Goal: Task Accomplishment & Management: Contribute content

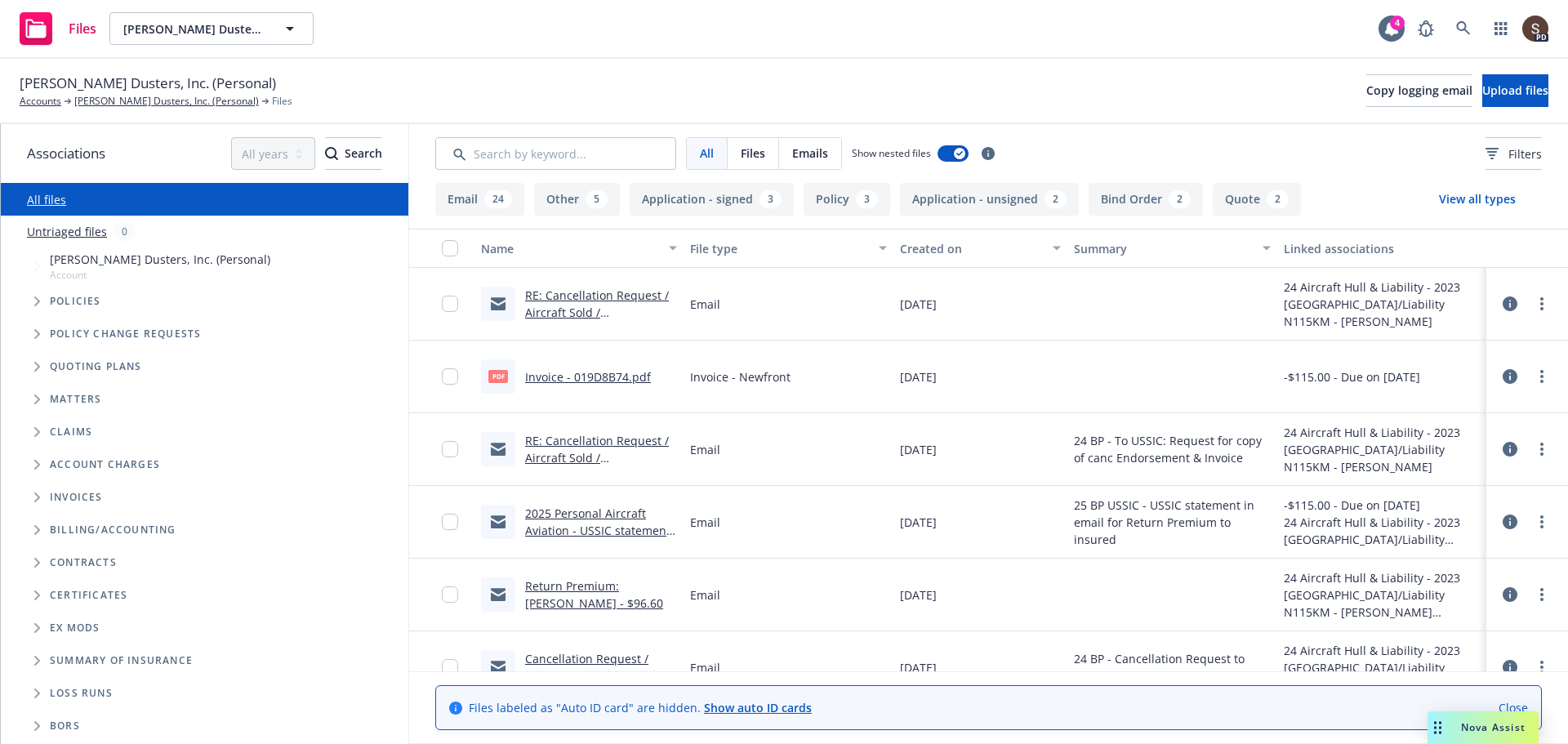
click at [29, 298] on span "Tree Example" at bounding box center [37, 301] width 26 height 26
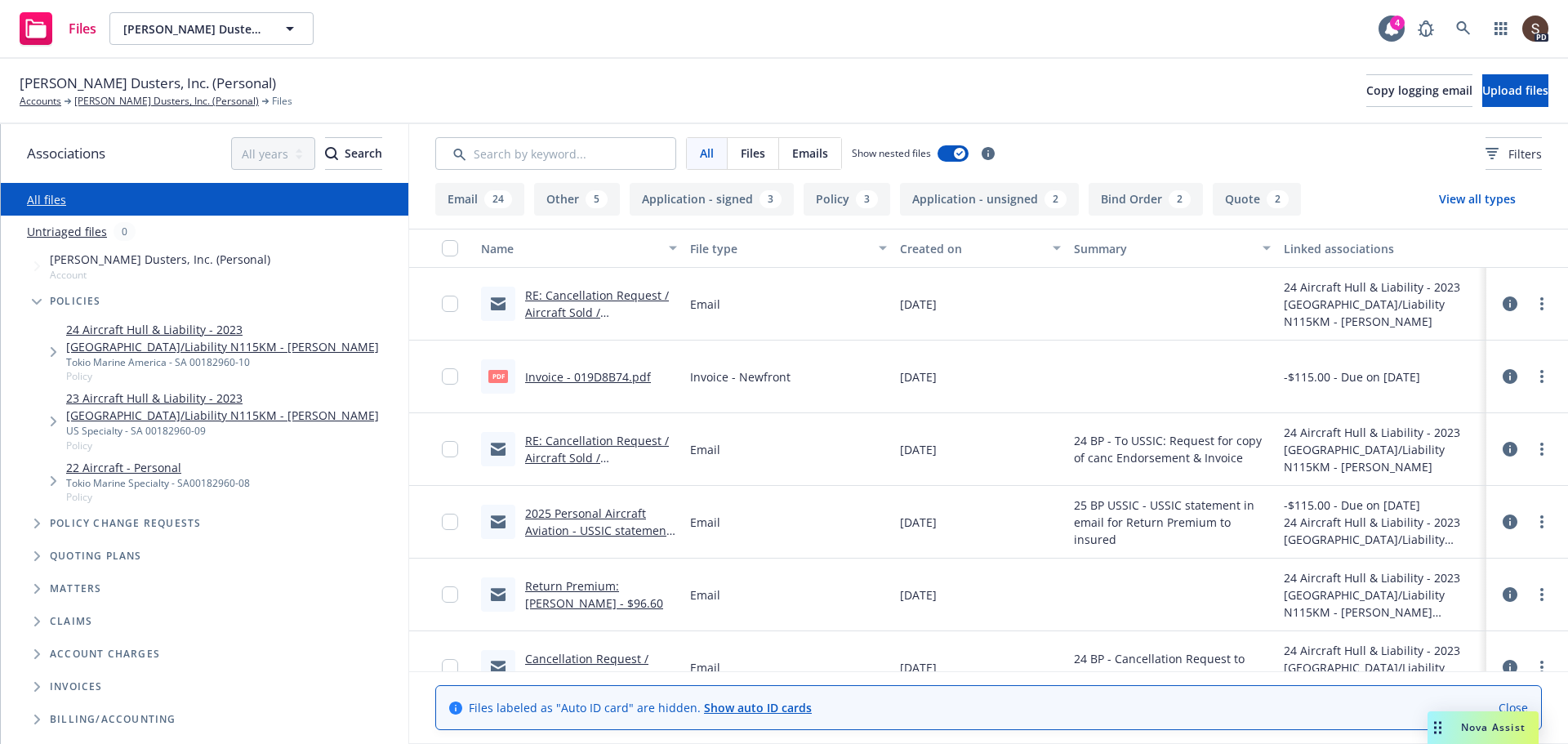
click at [77, 335] on link "24 Aircraft Hull & Liability - 2023 [GEOGRAPHIC_DATA]/Liability N115KM - [PERSO…" at bounding box center [234, 338] width 335 height 34
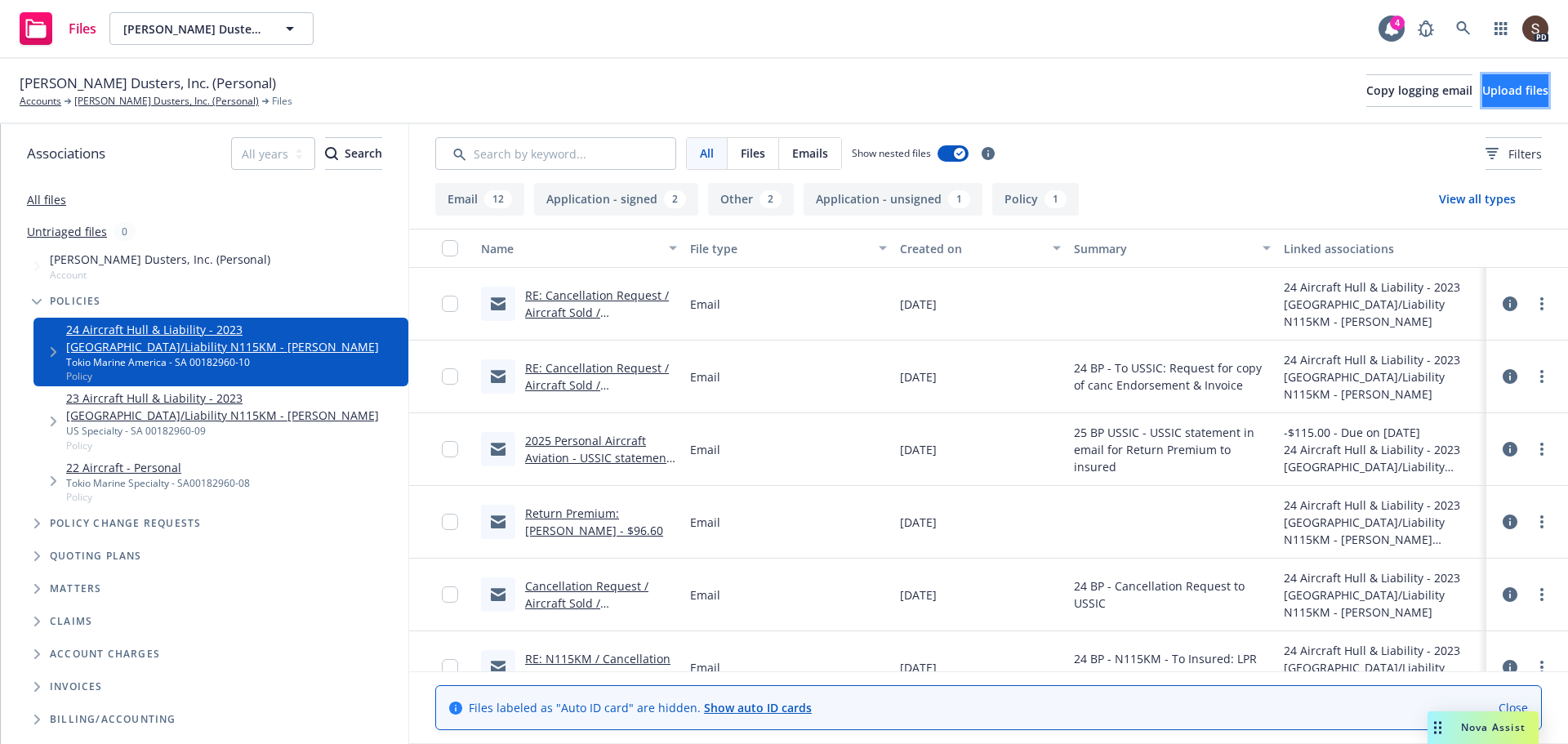
click at [1491, 80] on button "Upload files" at bounding box center [1515, 90] width 66 height 33
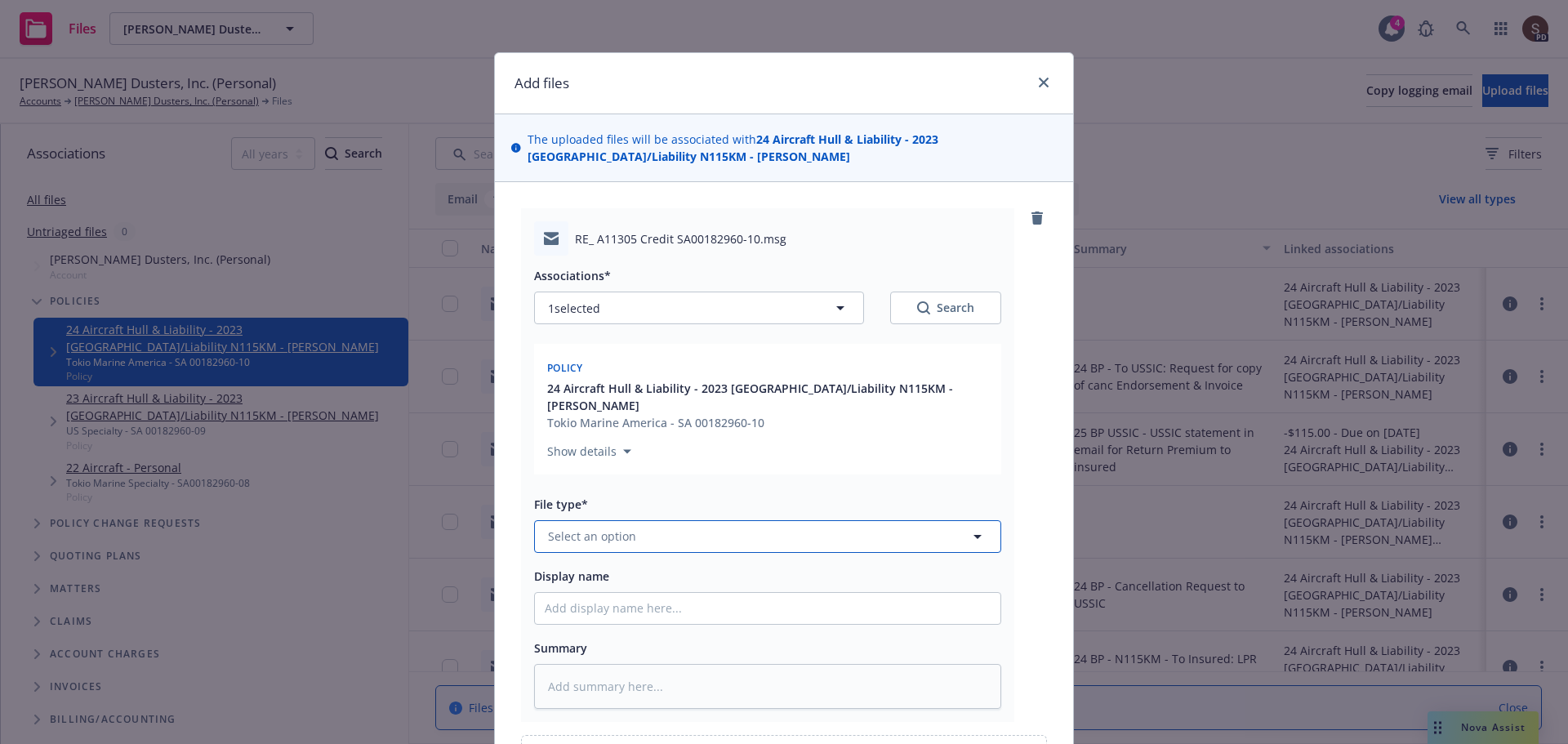
click at [611, 527] on span "Select an option" at bounding box center [592, 536] width 89 height 17
type input "email"
drag, startPoint x: 575, startPoint y: 488, endPoint x: 588, endPoint y: 605, distance: 117.7
click at [574, 488] on div "Email" at bounding box center [767, 491] width 465 height 43
click at [610, 604] on input "Display name" at bounding box center [767, 608] width 465 height 31
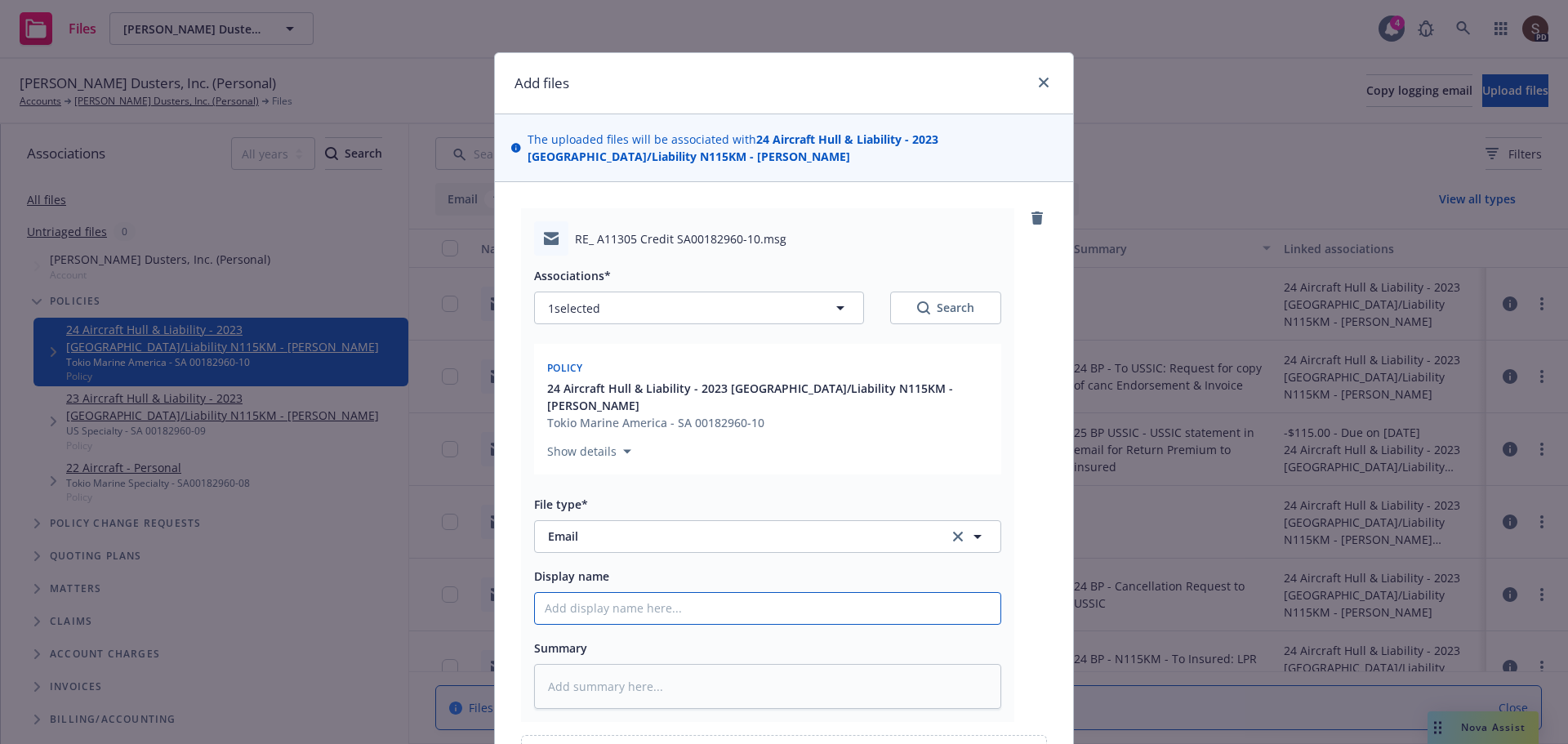
type textarea "x"
type input "2"
type textarea "x"
type input "20"
type textarea "x"
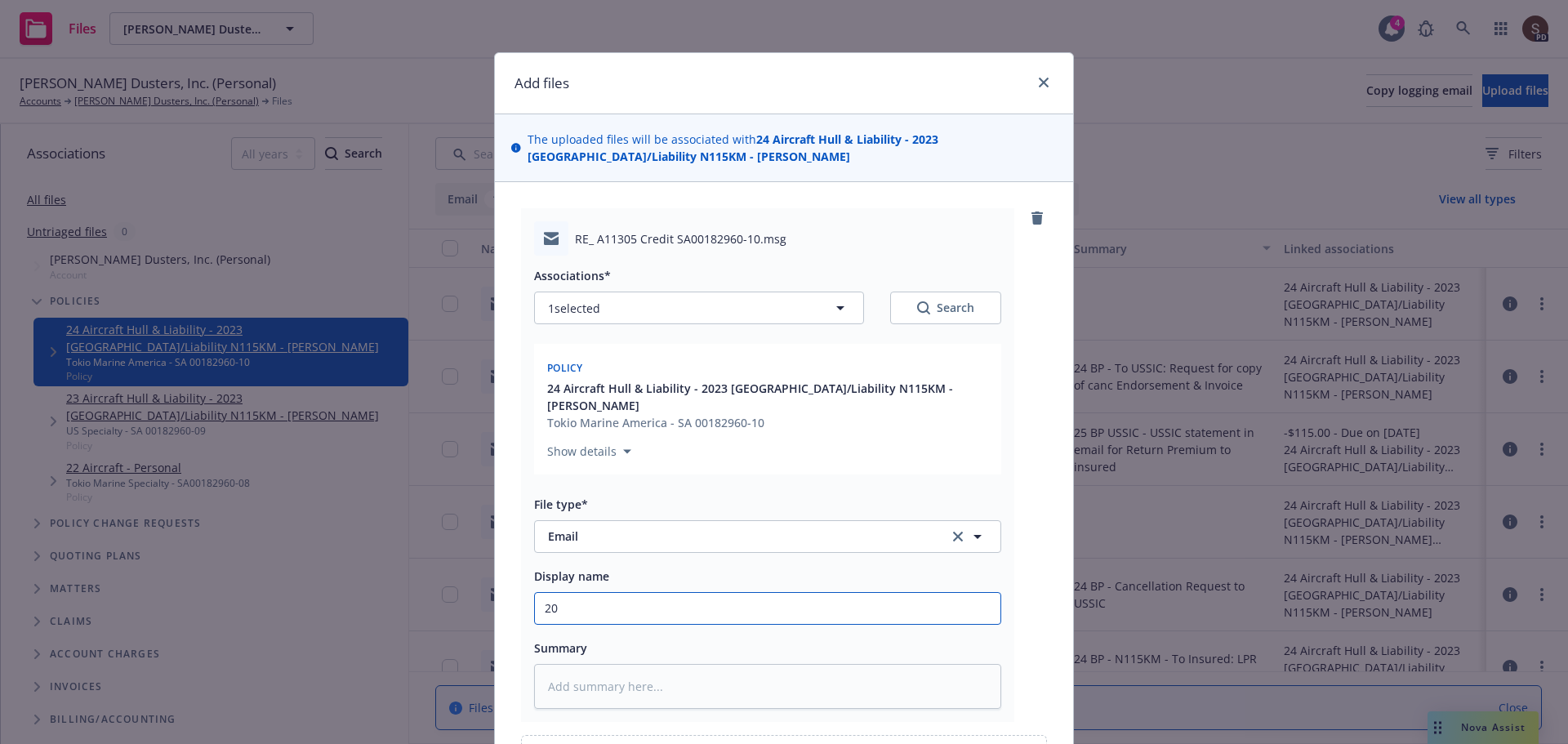
type input "202"
type textarea "x"
type input "2024"
type textarea "x"
type input "2024"
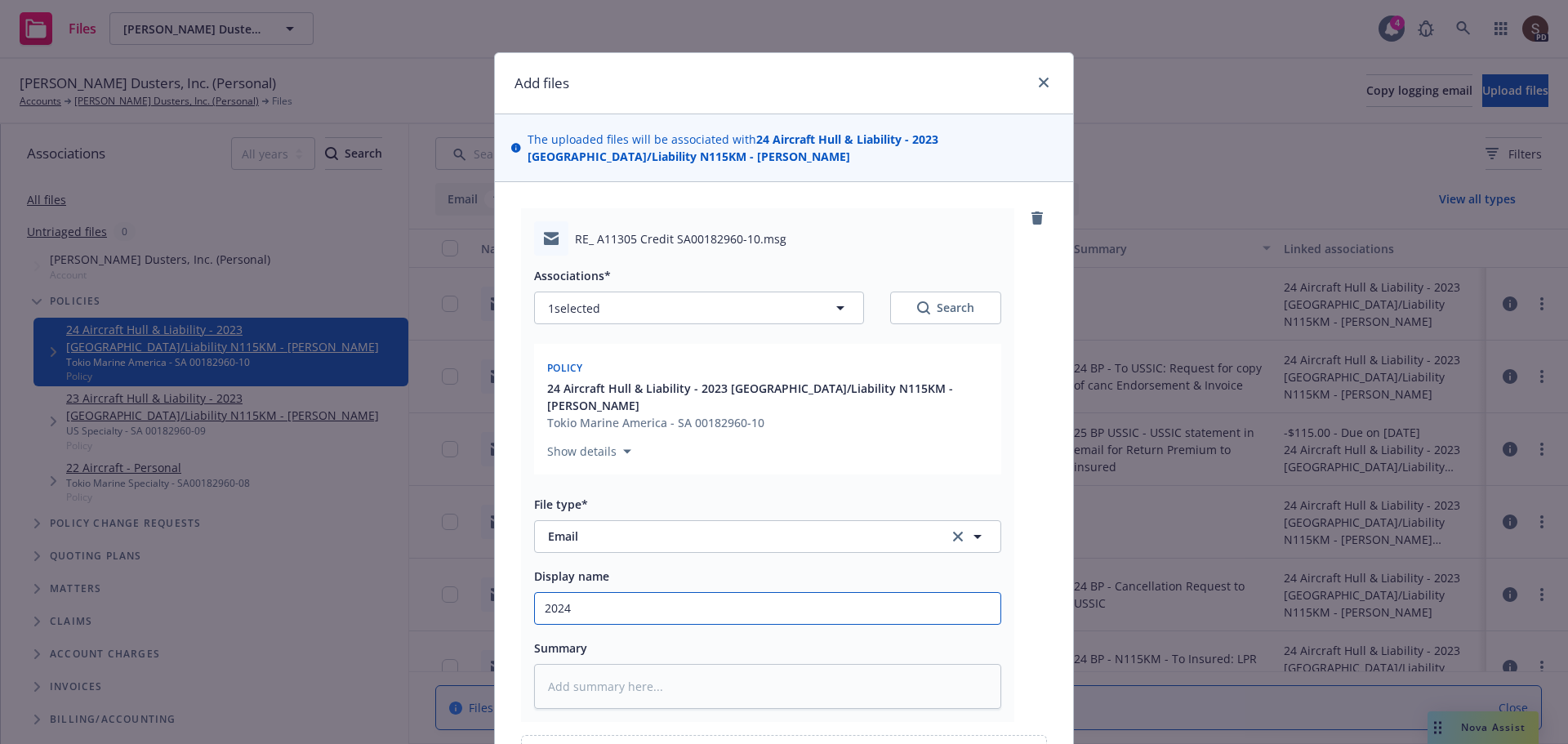
type textarea "x"
type input "2024 p"
type textarea "x"
type input "2024 pe"
type textarea "x"
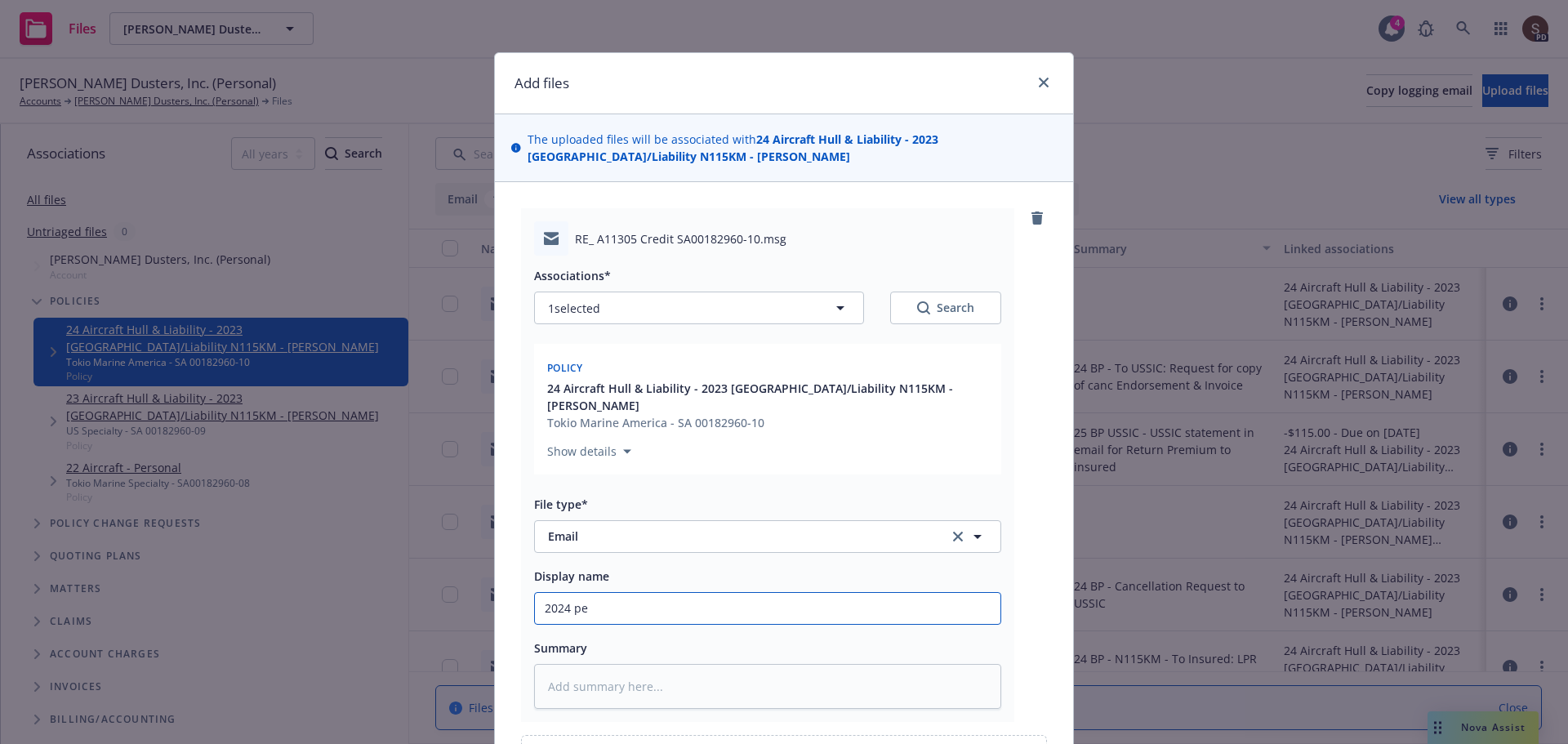
type input "2024 per"
type textarea "x"
type input "2024 pers"
type textarea "x"
type input "2024 perso"
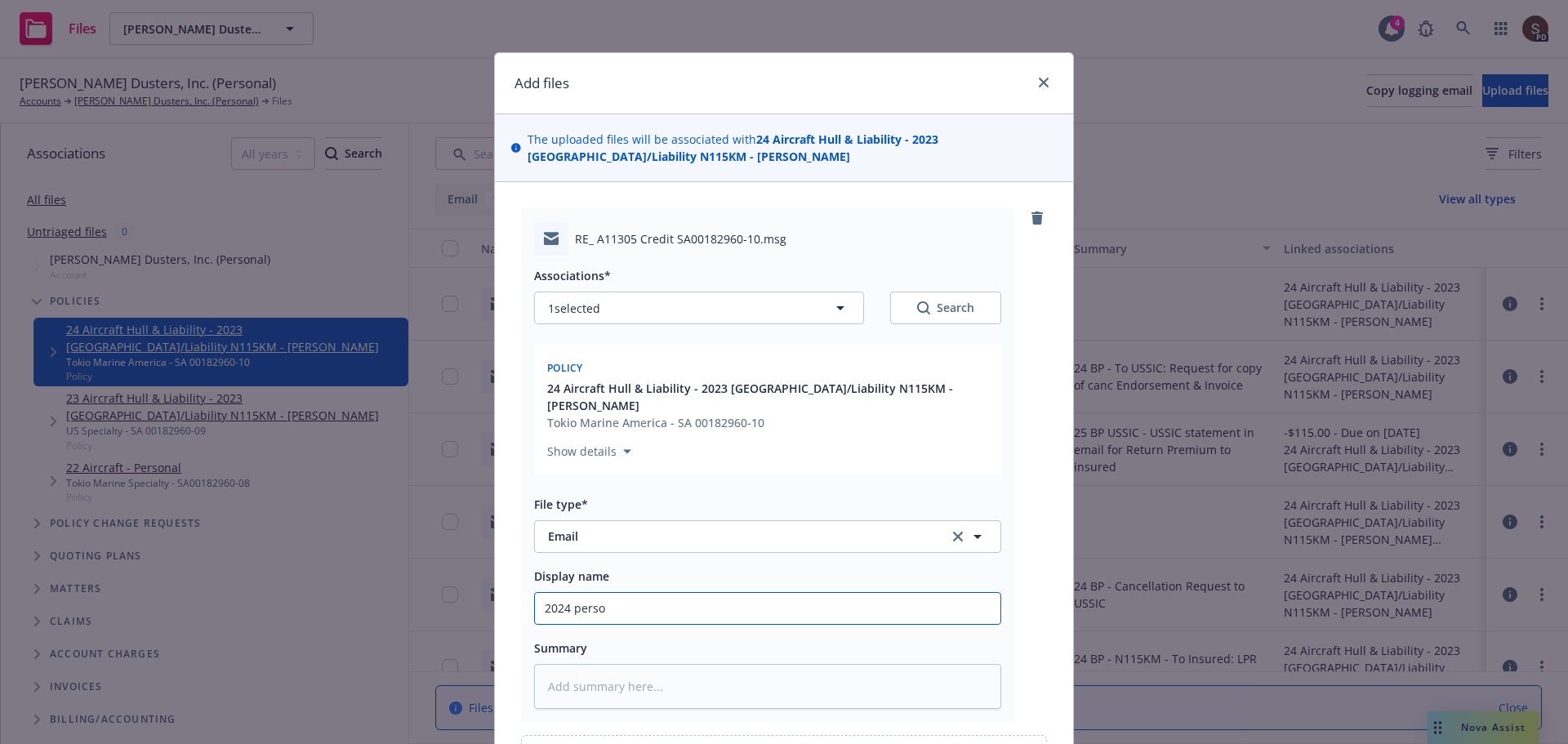
type textarea "x"
type input "2024 persoa"
type textarea "x"
type input "2024 persoan"
type textarea "x"
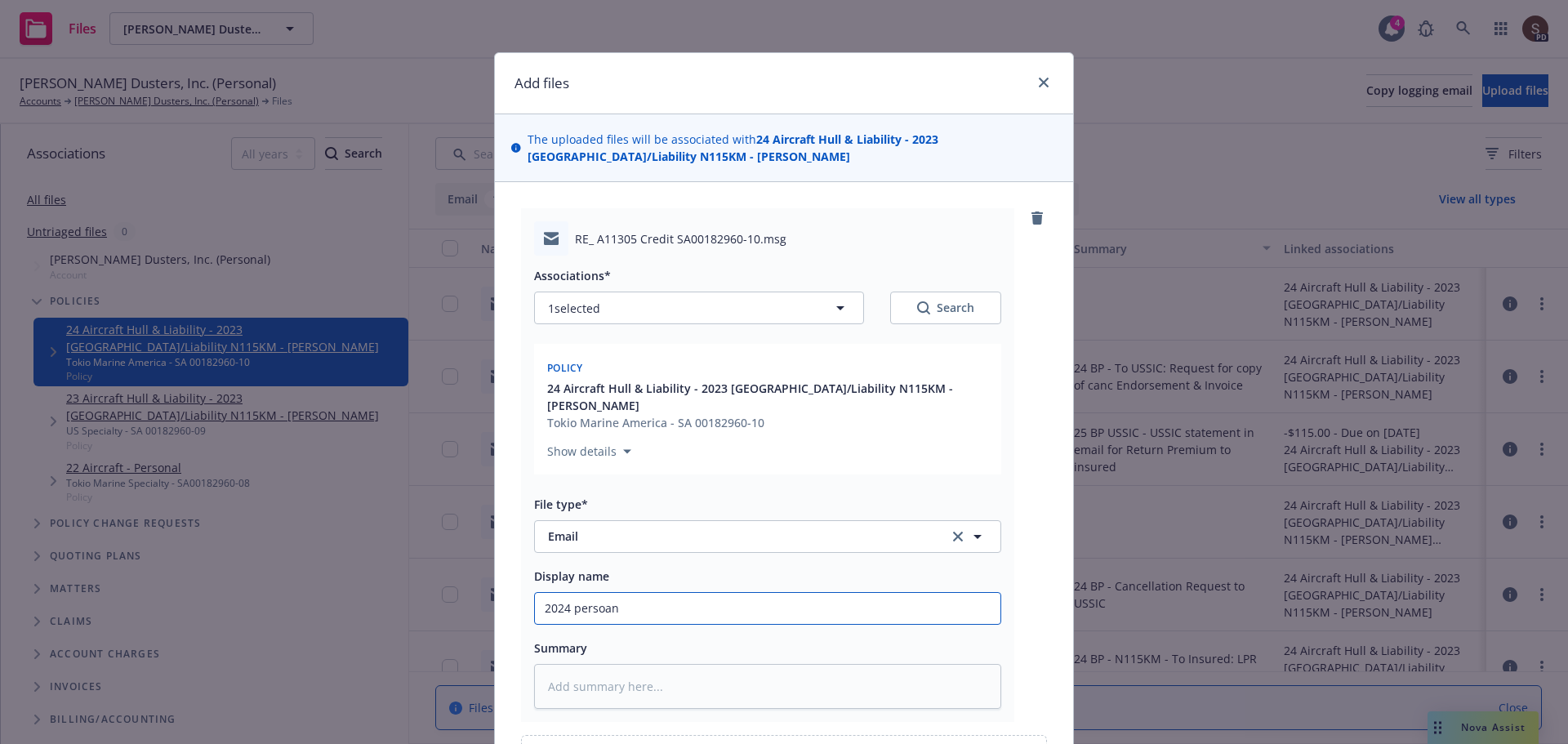
type input "2024 persoanl"
type textarea "x"
type input "2024 persoanl"
type textarea "x"
type input "2024 persoanl A"
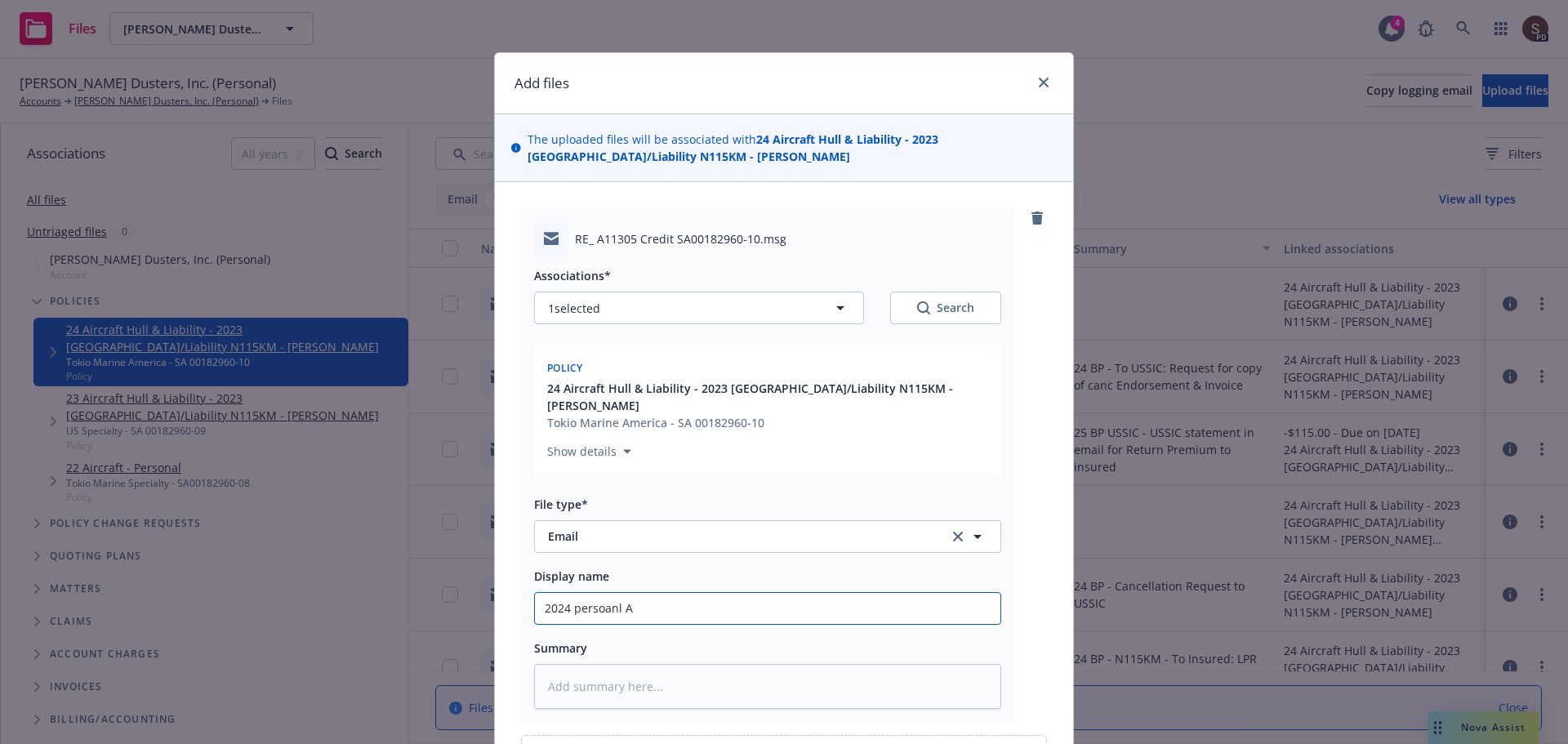
type textarea "x"
type input "2024 persoanl Ai"
type textarea "x"
type input "2024 persoanl Air"
type textarea "x"
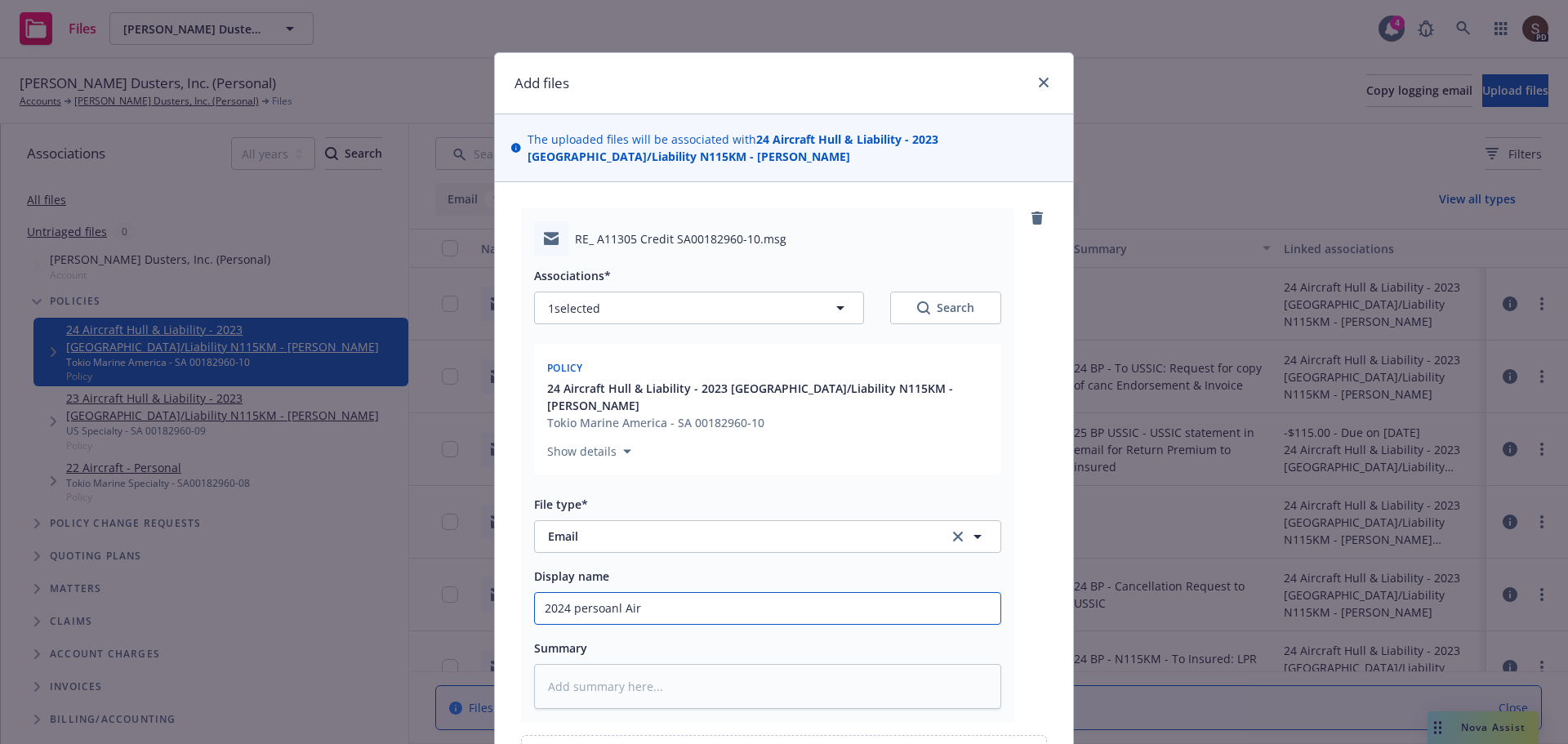
type input "2024 persoanl Airc"
type textarea "x"
type input "2024 persoanl Aircr"
type textarea "x"
type input "2024 persoanl Aircra"
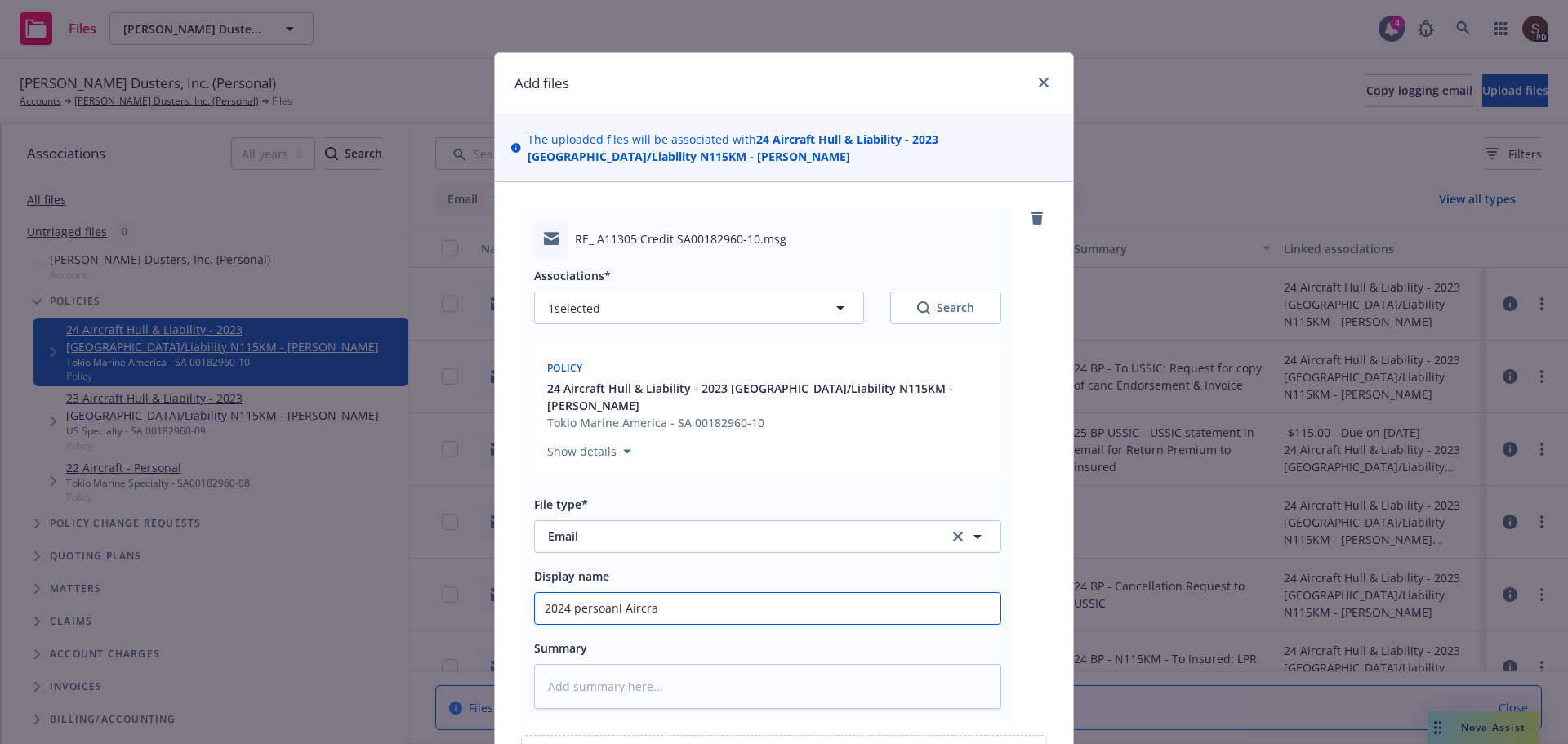
type textarea "x"
type input "2024 persoanl Aircraft"
type textarea "x"
type input "2024 persoanl Aircraft"
type textarea "x"
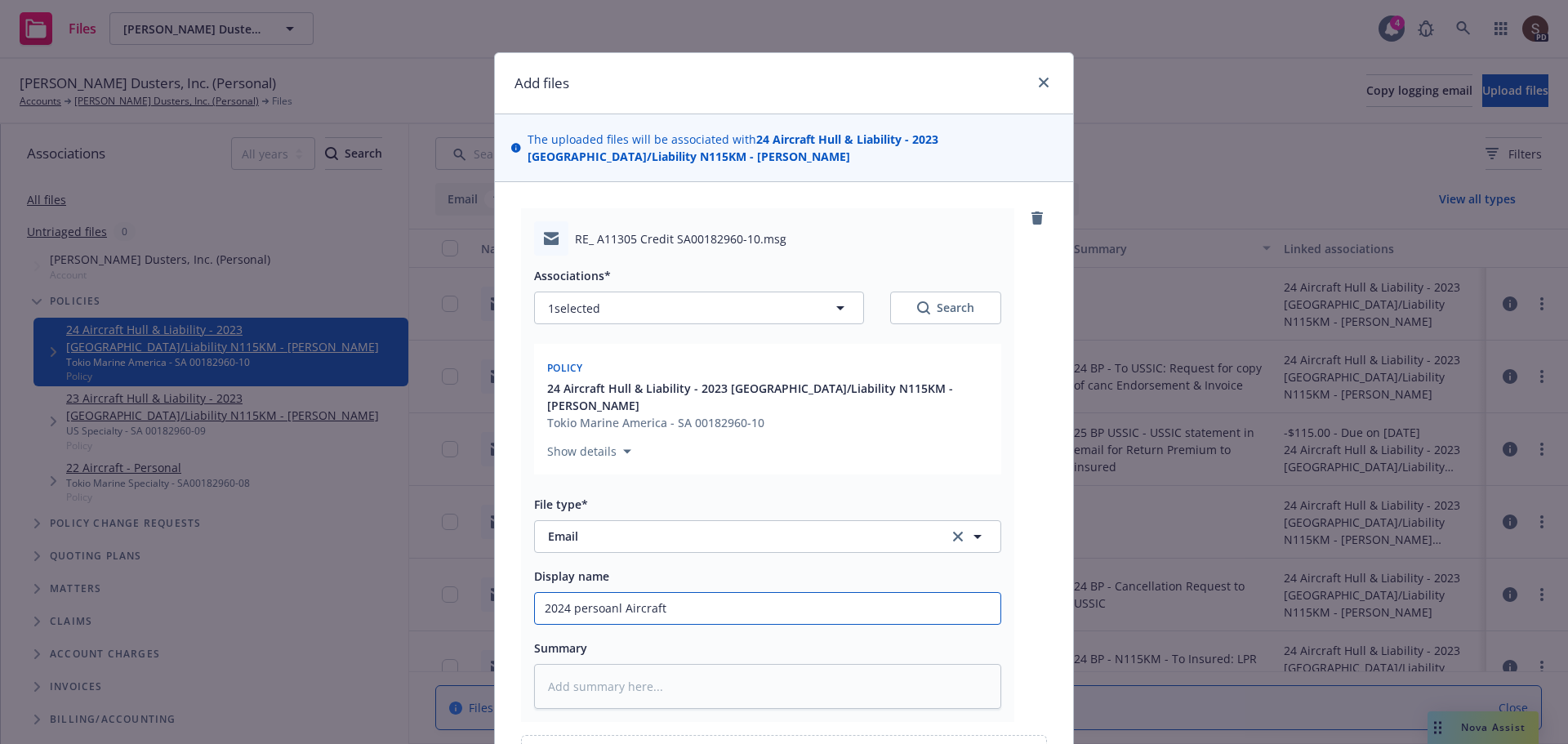
type input "2024 persoanl Aircraft -"
type textarea "x"
type input "2024 persoanl Aircraft -"
type textarea "x"
type input "2024 persoanl Aircraft - c"
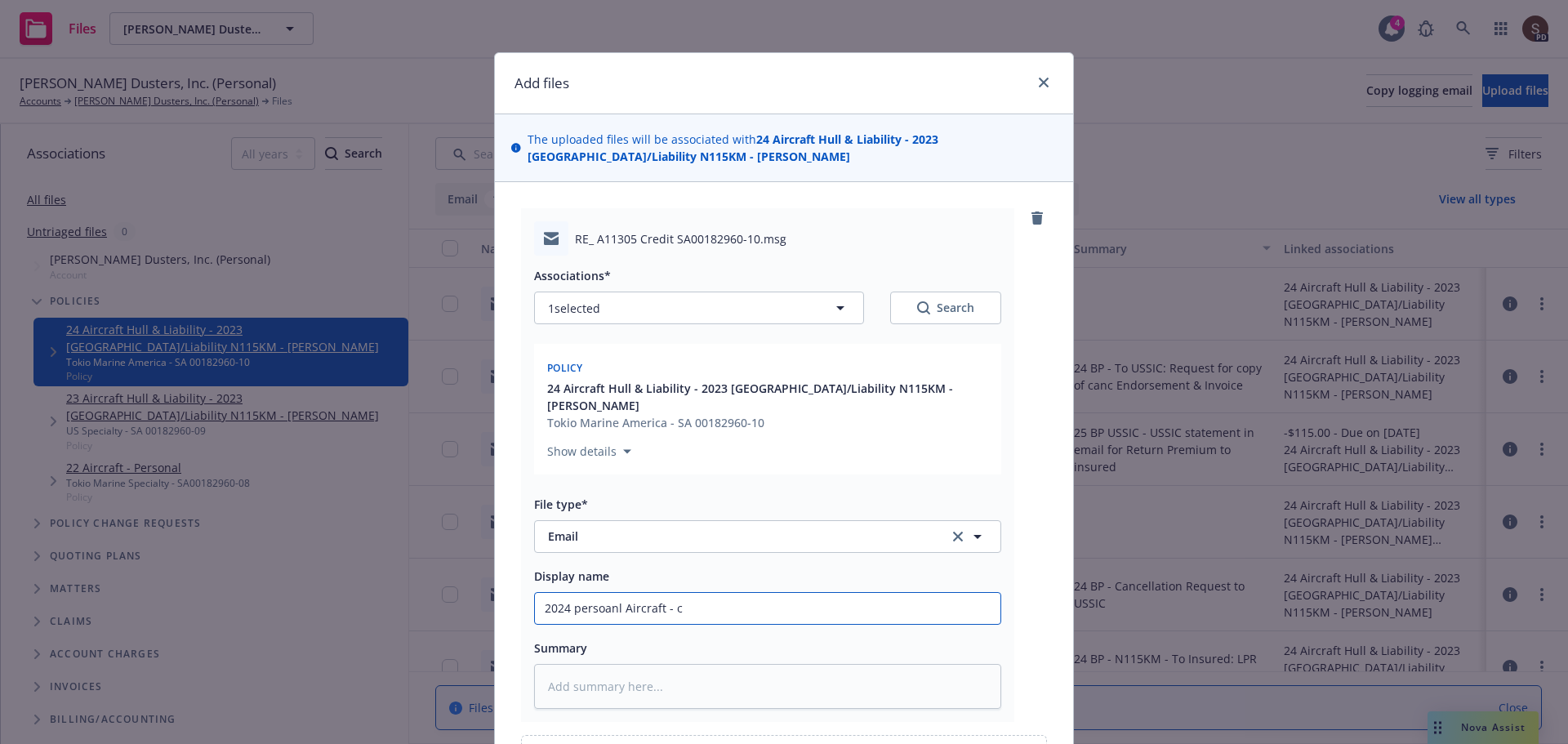
type textarea "x"
type input "2024 persoanl Aircraft - co"
type textarea "x"
type input "2024 persoanl Aircraft - con"
type textarea "x"
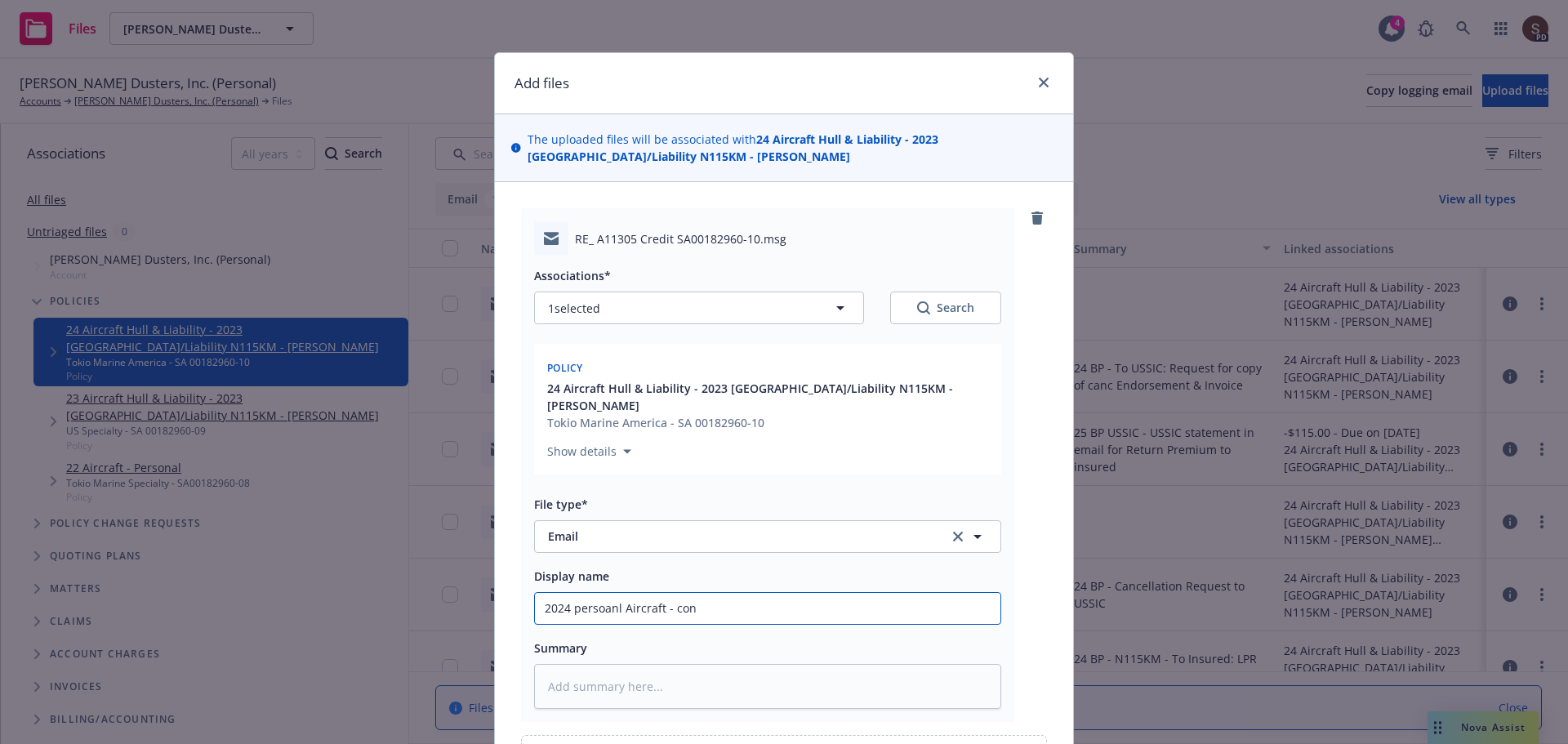
type input "2024 persoanl Aircraft - conf"
type textarea "x"
type input "2024 persoanl Aircraft - confi"
type textarea "x"
type input "2024 persoanl Aircraft - confir"
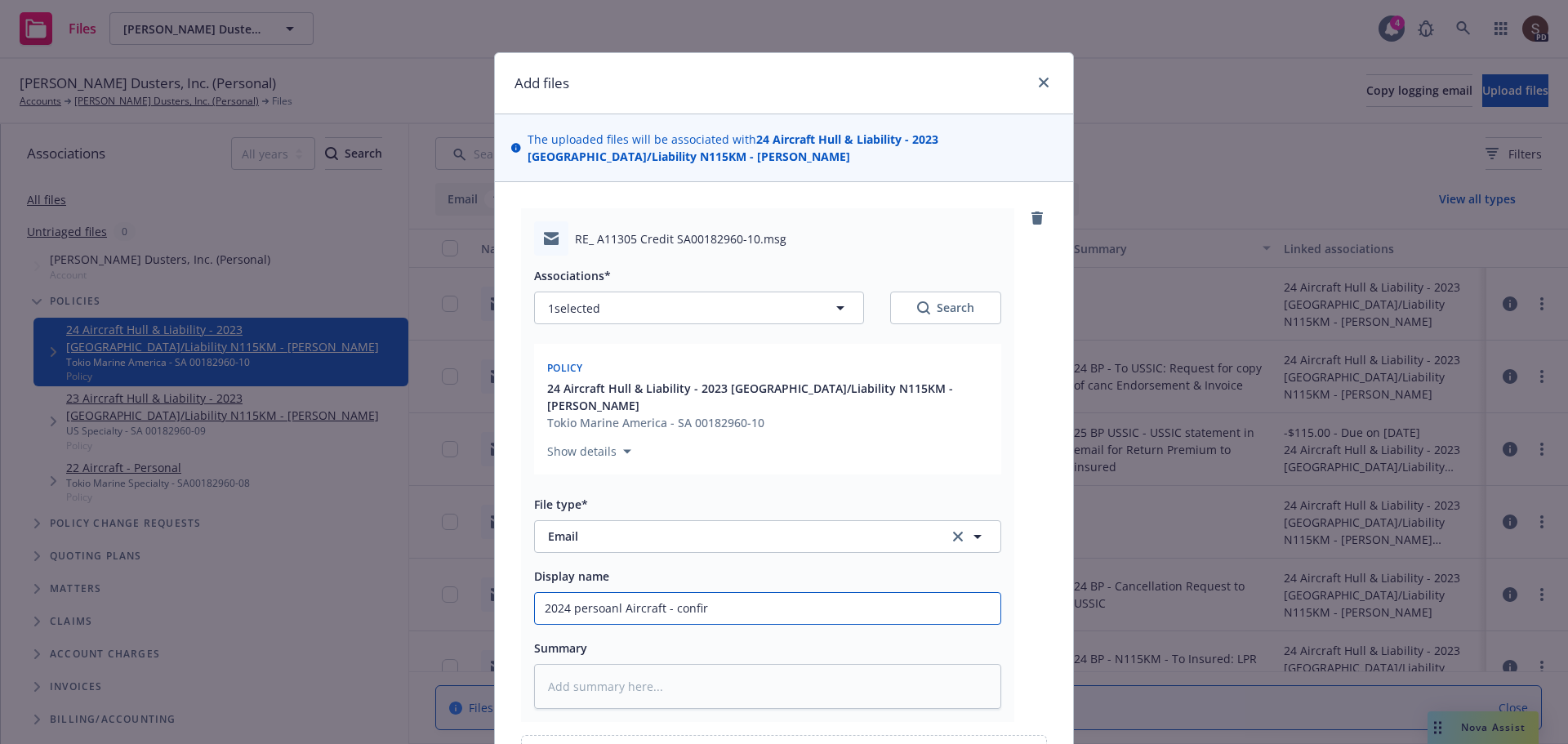
type textarea "x"
type input "2024 persoanl Aircraft - confirm"
type textarea "x"
type input "2024 persoanl Aircraft - confirm"
type textarea "x"
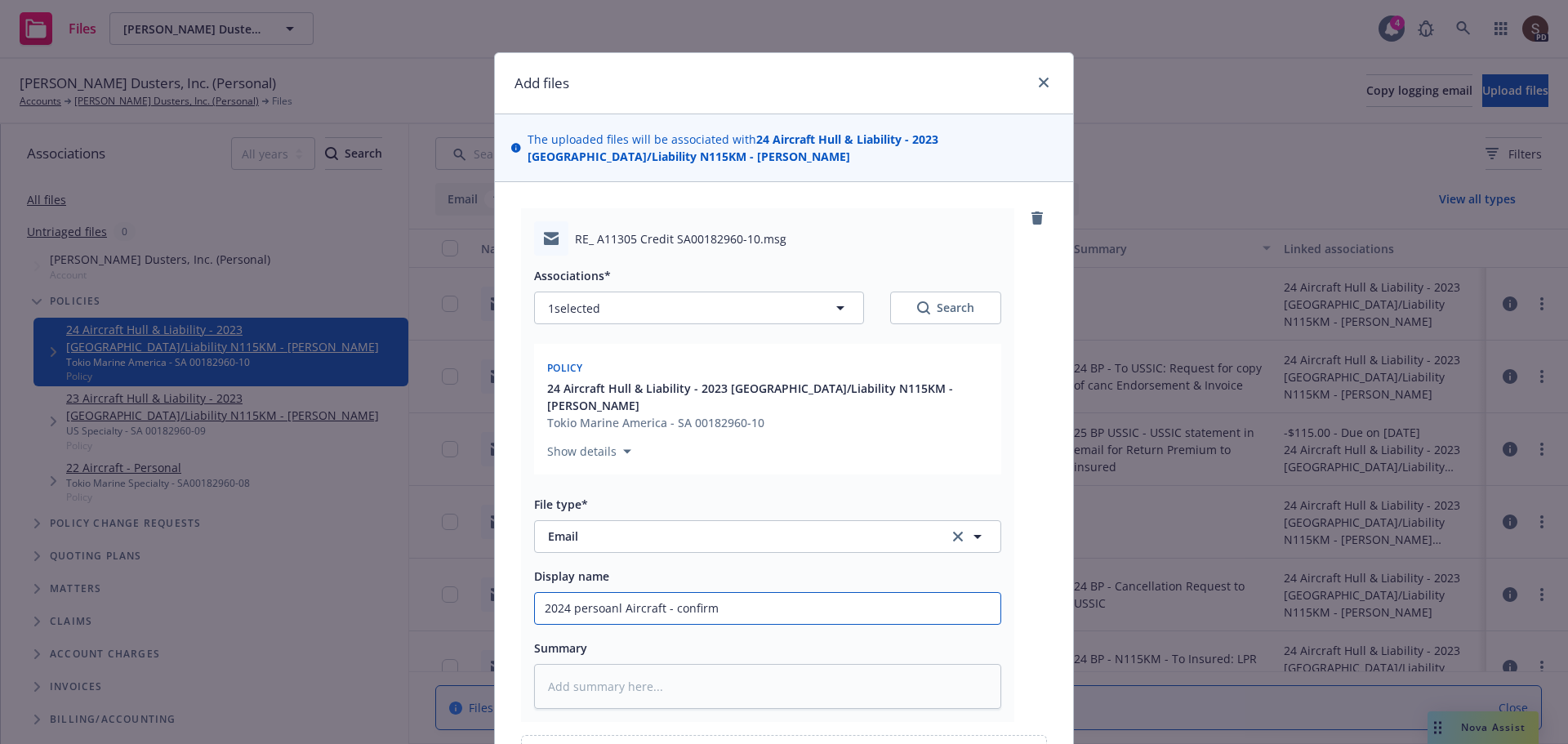
type input "2024 persoanl Aircraft - confirm"
type textarea "x"
type input "2024 persoanl Aircraft - confir"
type textarea "x"
type input "2024 persoanl Aircraft - confi"
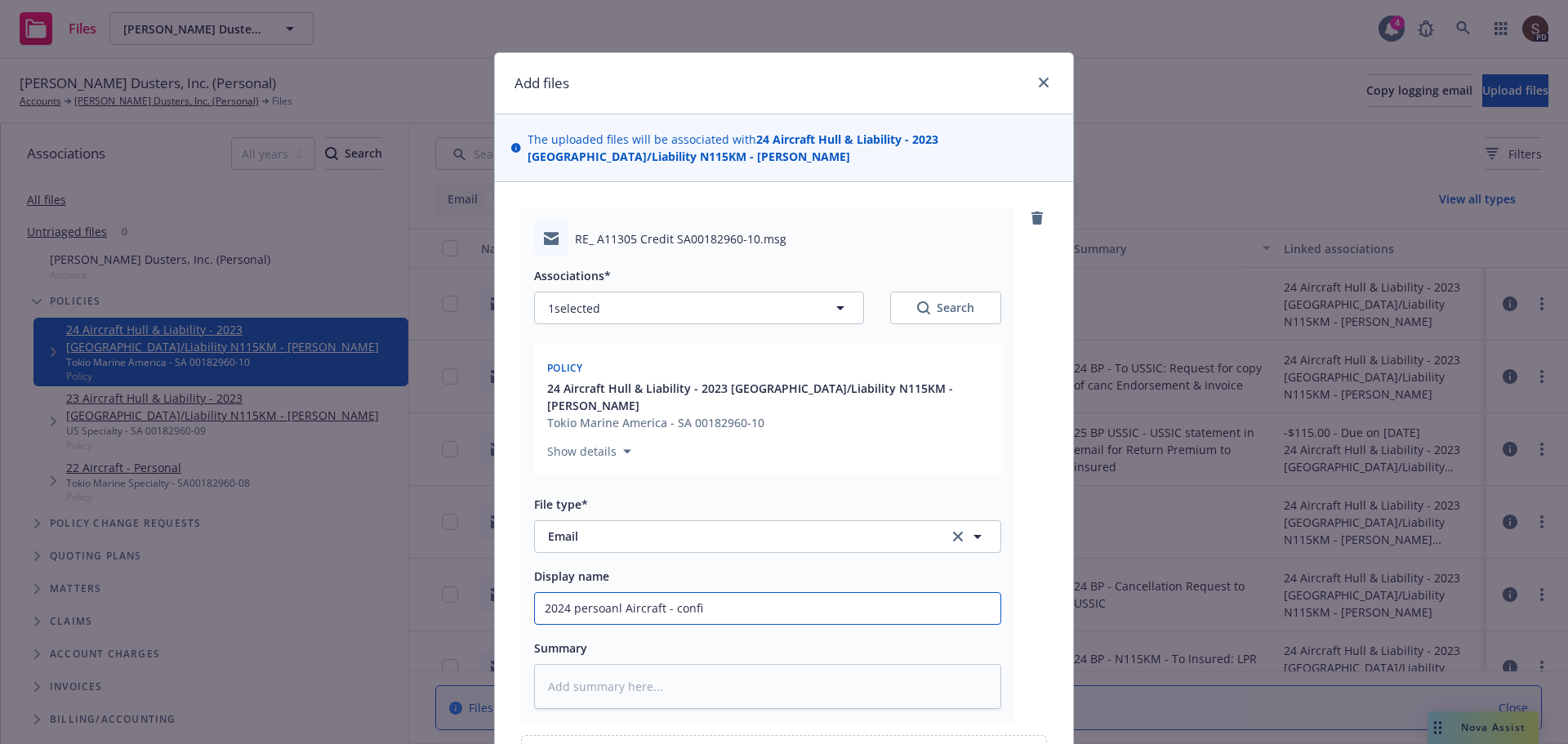
type textarea "x"
type input "2024 persoanl Aircraft - conf"
type textarea "x"
type input "2024 persoanl Aircraft - con"
type textarea "x"
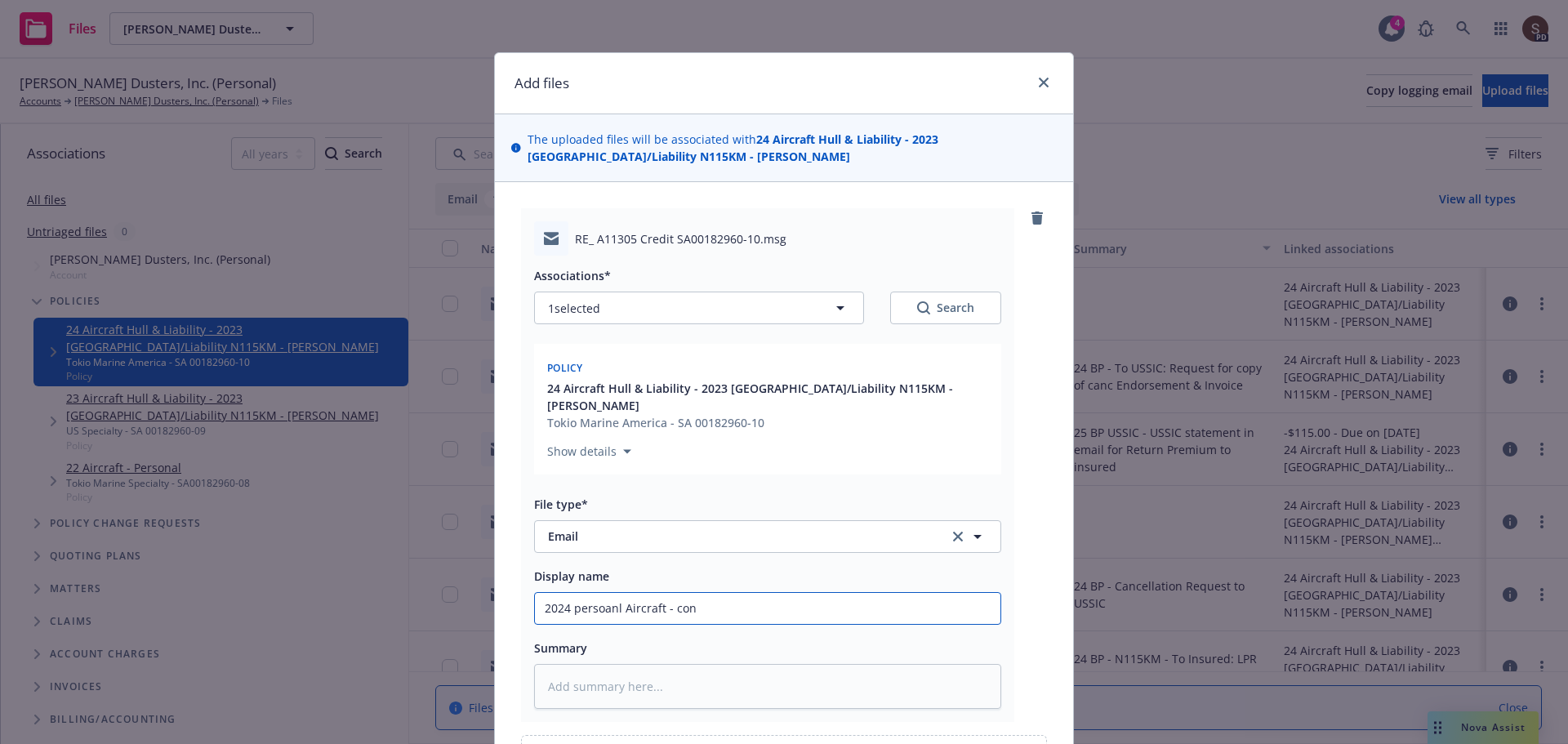
type input "2024 persoanl Aircraft - co"
type textarea "x"
type input "2024 persoanl Aircraft - c"
type textarea "x"
type input "2024 persoanl Aircraft -"
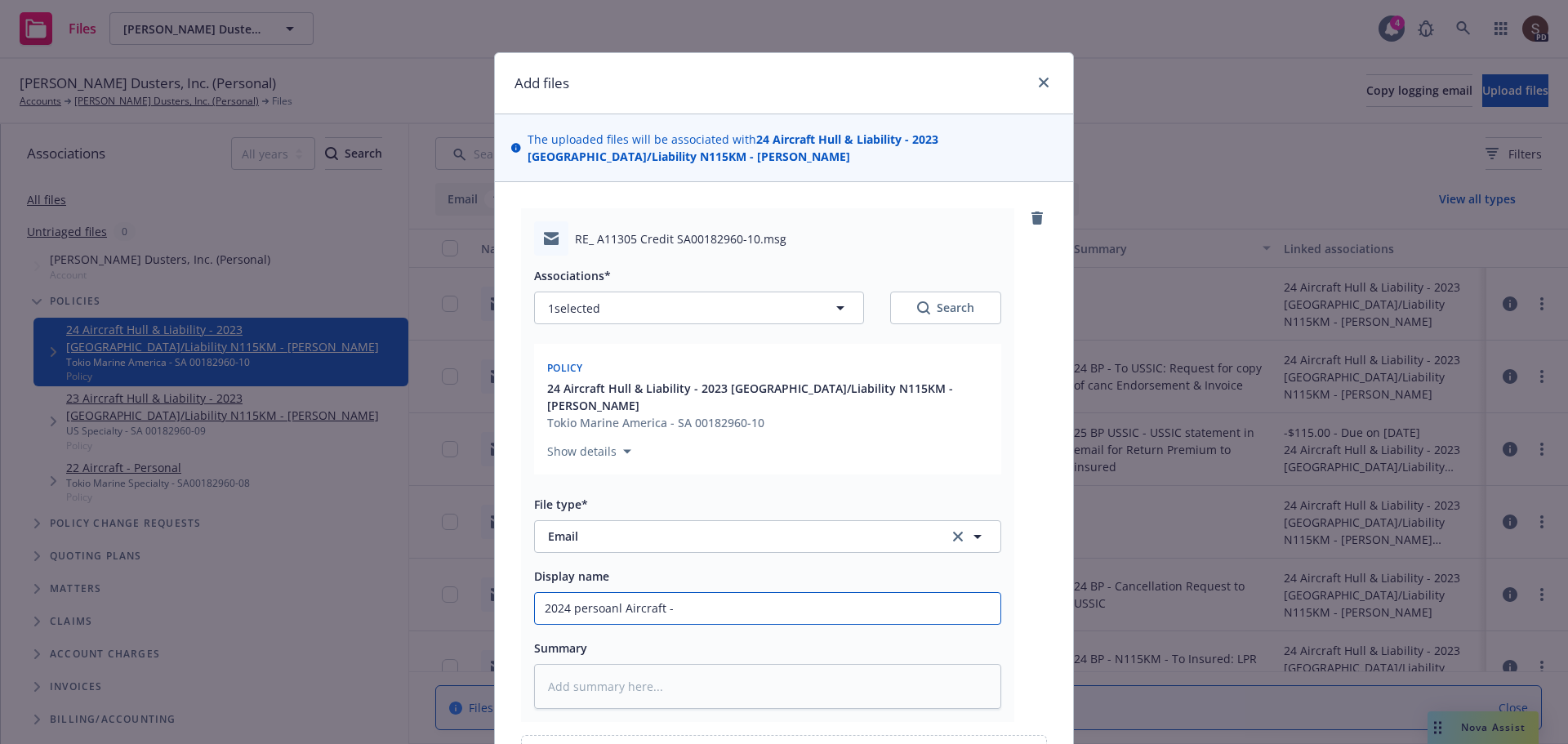
type textarea "x"
type input "2024 persoanl Aircraft -"
type textarea "x"
type input "2024 persoanl Aircraft"
type textarea "x"
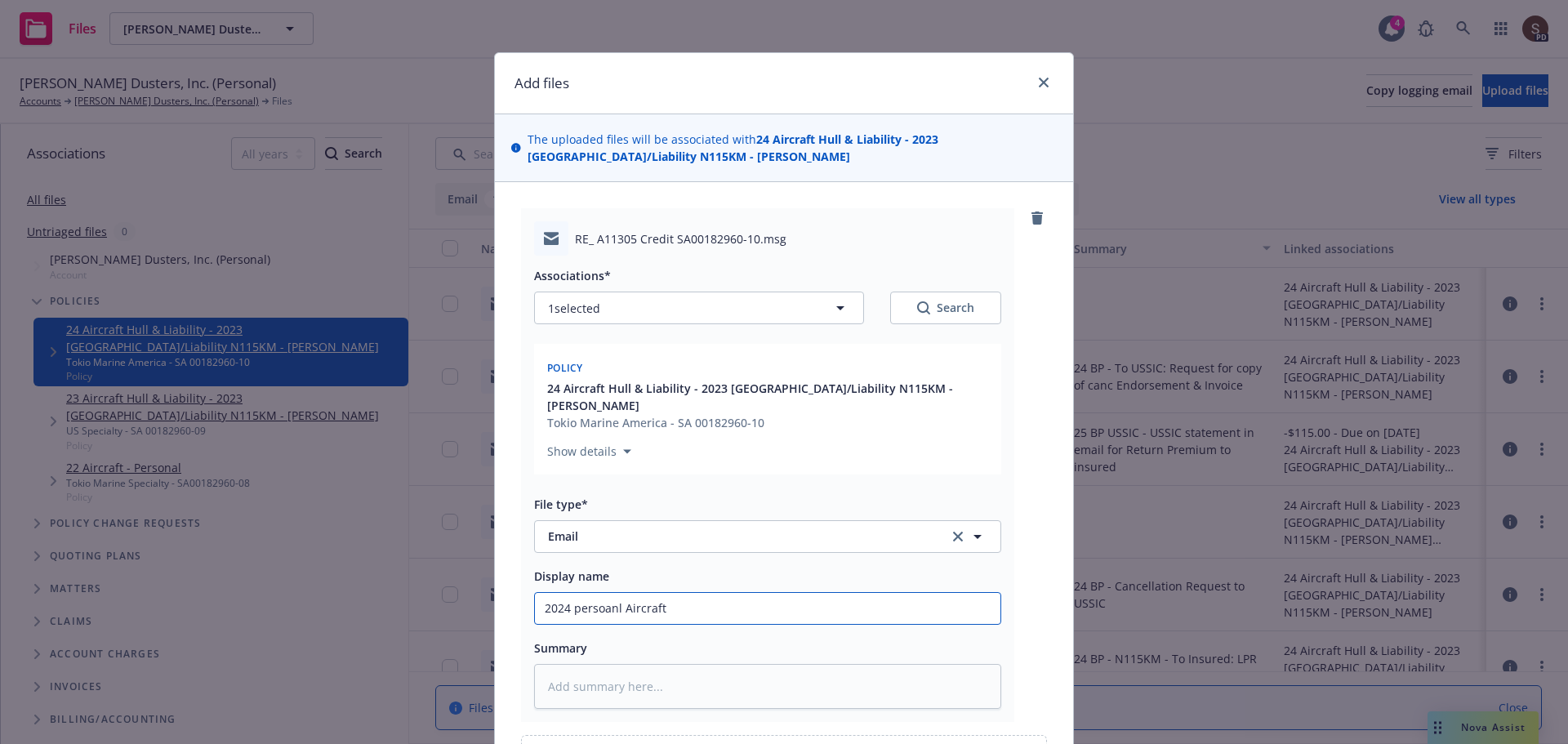
type input "2024 persoanl Aircraft"
type textarea "x"
type input "2024 persoanl Aircraf"
type textarea "x"
type input "2024 persoanl Aircra"
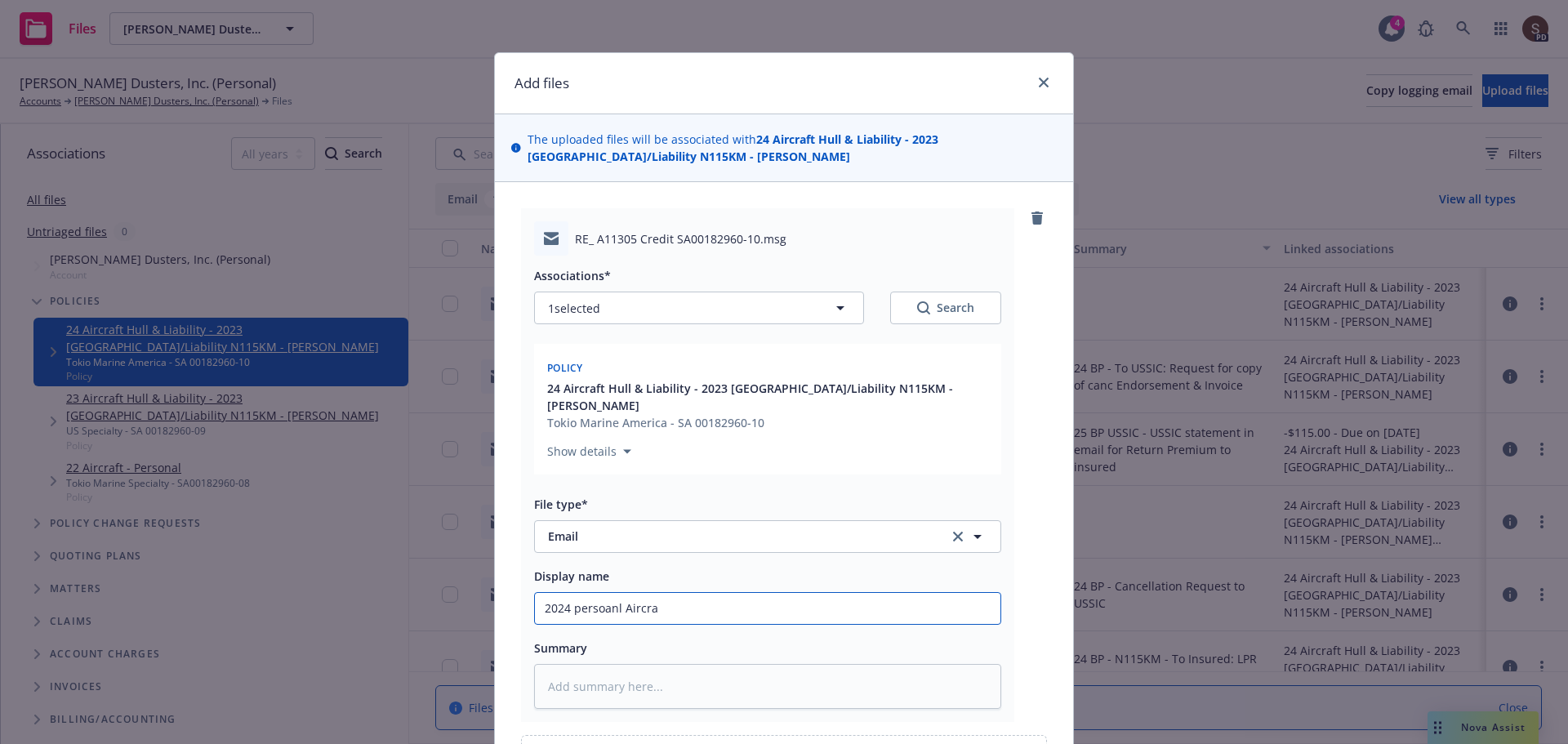
type textarea "x"
type input "2024 persoanl Aircr"
type textarea "x"
type input "2024 persoanl Airc"
type textarea "x"
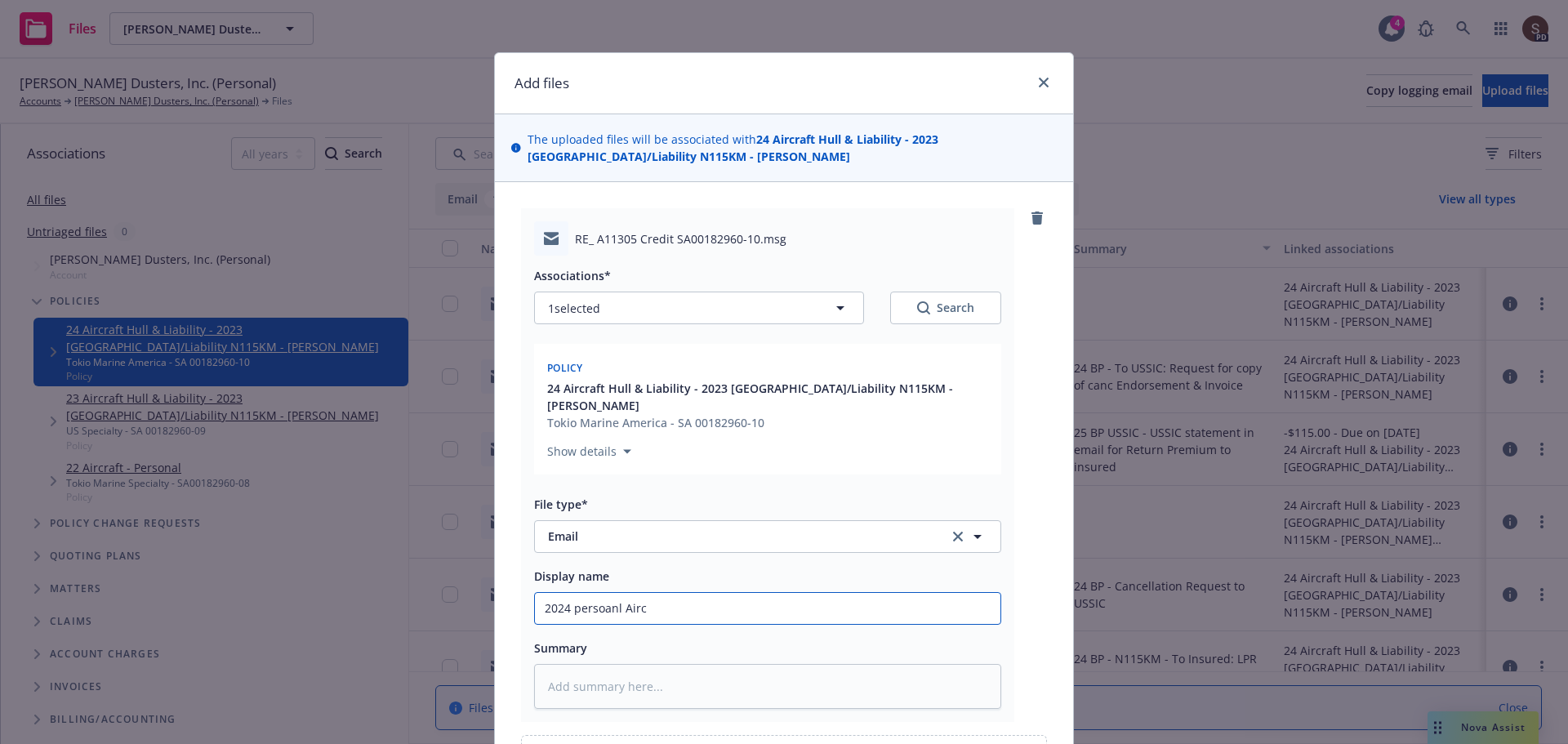
type input "2024 persoanl Air"
type textarea "x"
type input "2024 persoanl Ai"
type textarea "x"
type input "2024 persoanl A"
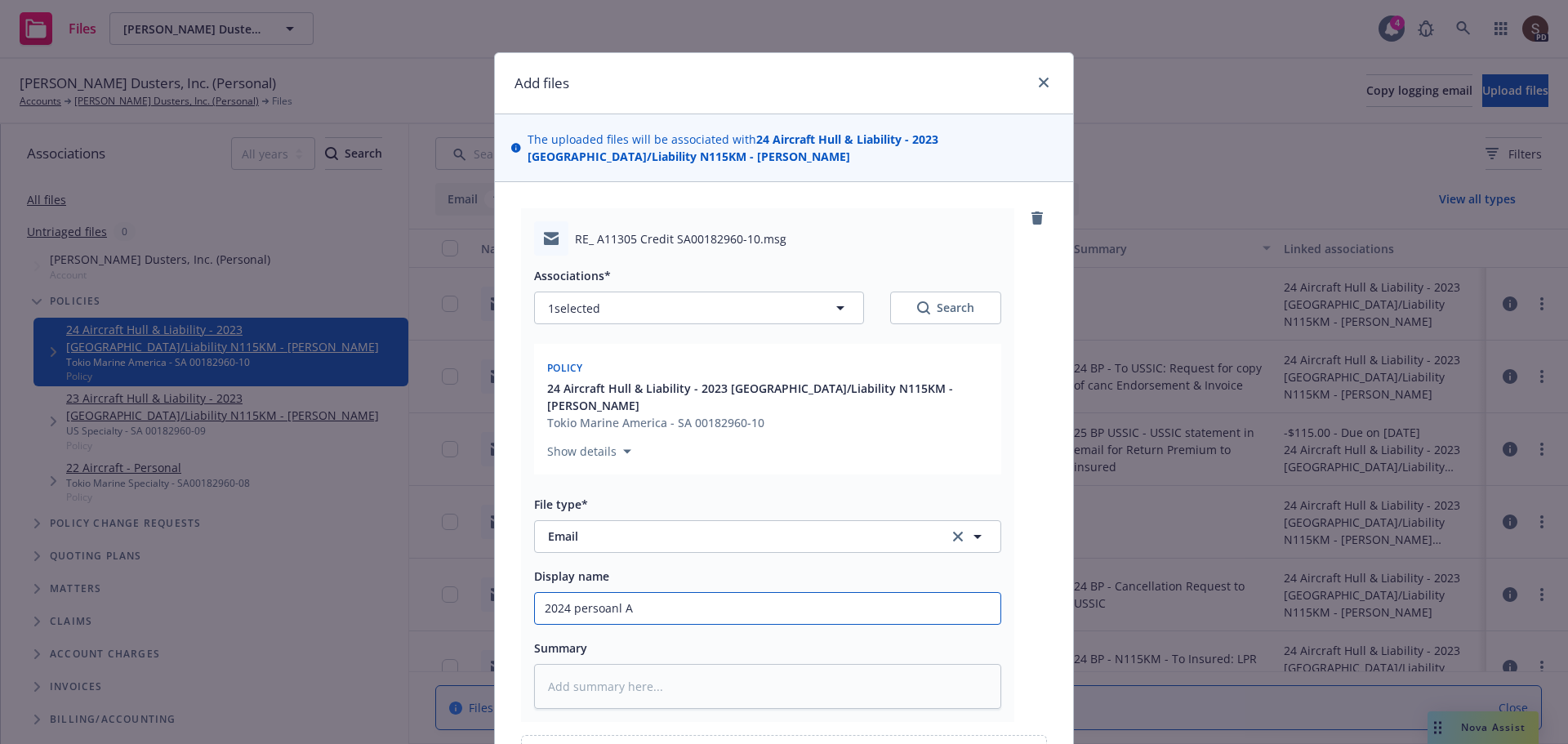
type textarea "x"
type input "2024 persoanl"
type textarea "x"
type input "2024 persoanl"
type textarea "x"
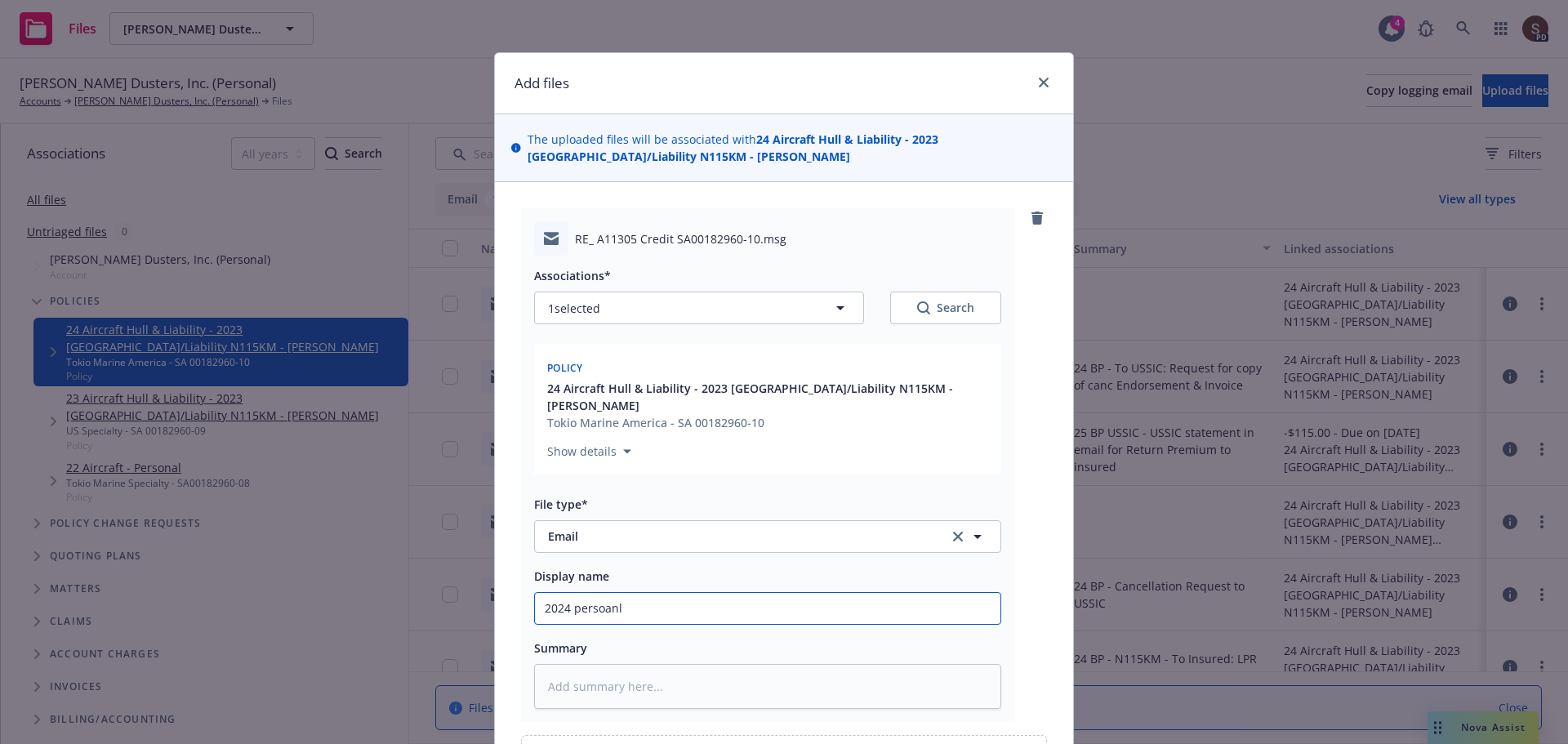
type input "2024 persoan"
type textarea "x"
type input "2024 persoa"
type textarea "x"
type input "2024 perso"
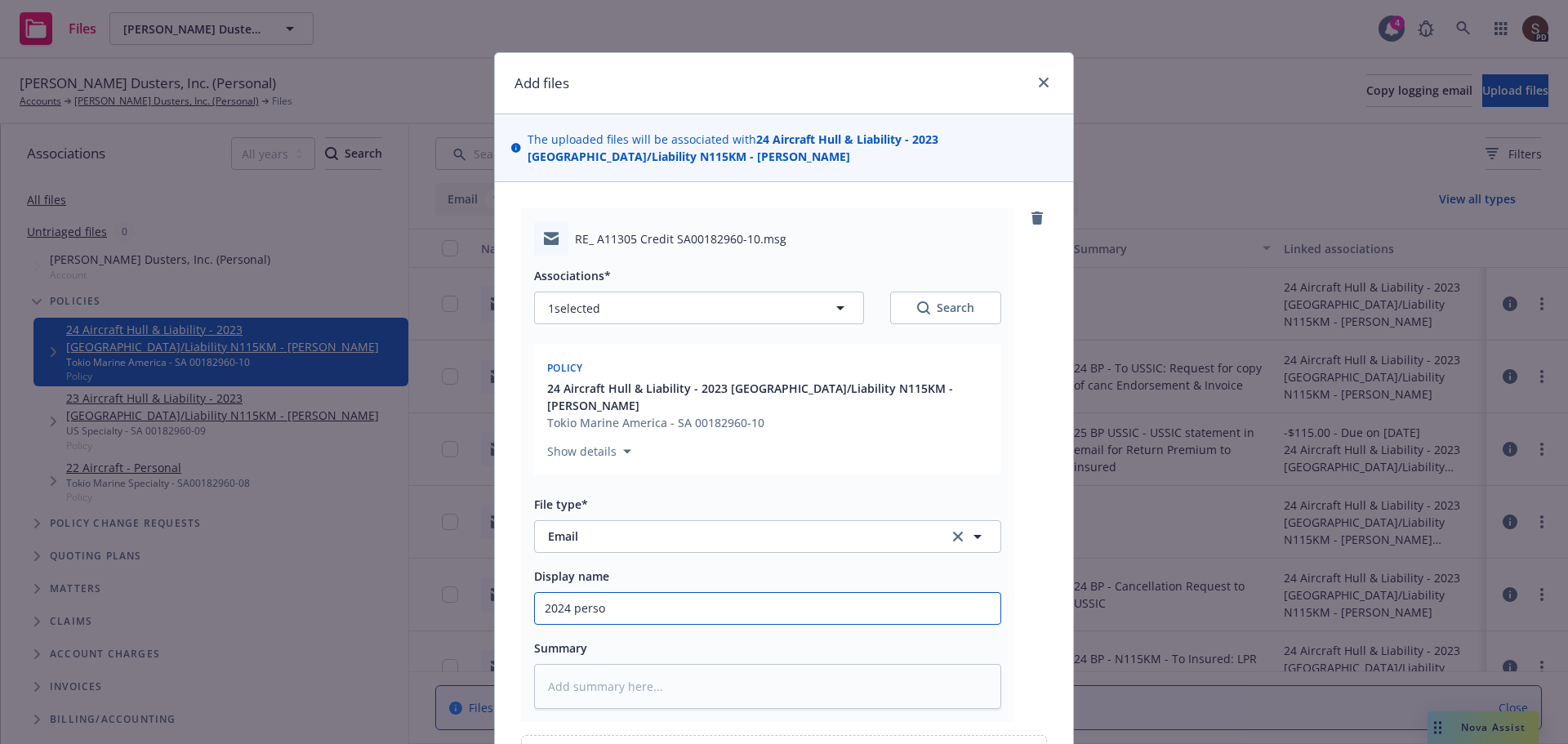
type textarea "x"
type input "2024 pers"
type textarea "x"
type input "2024 per"
type textarea "x"
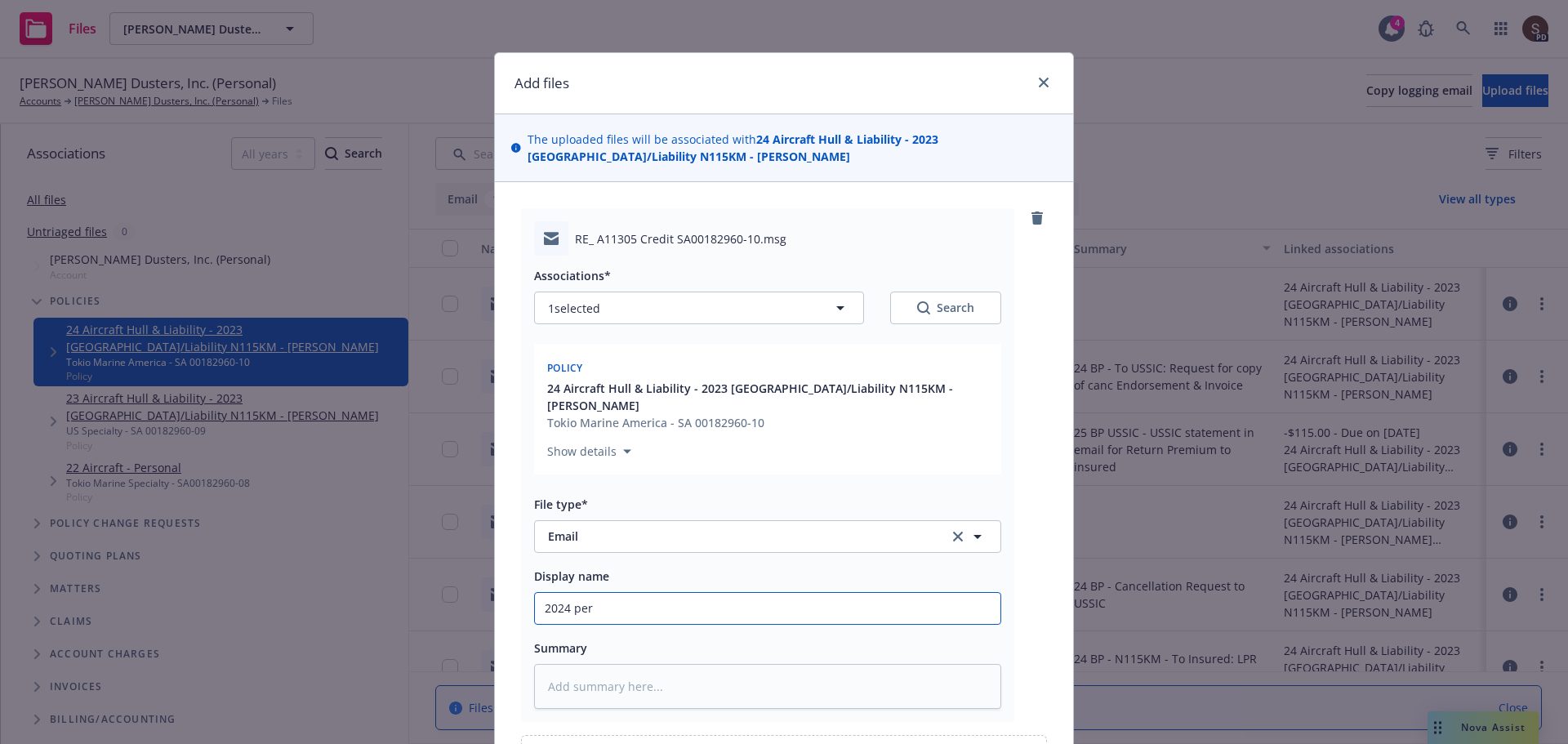
type input "2024 pe"
type textarea "x"
type input "2024 p"
type textarea "x"
type input "2024"
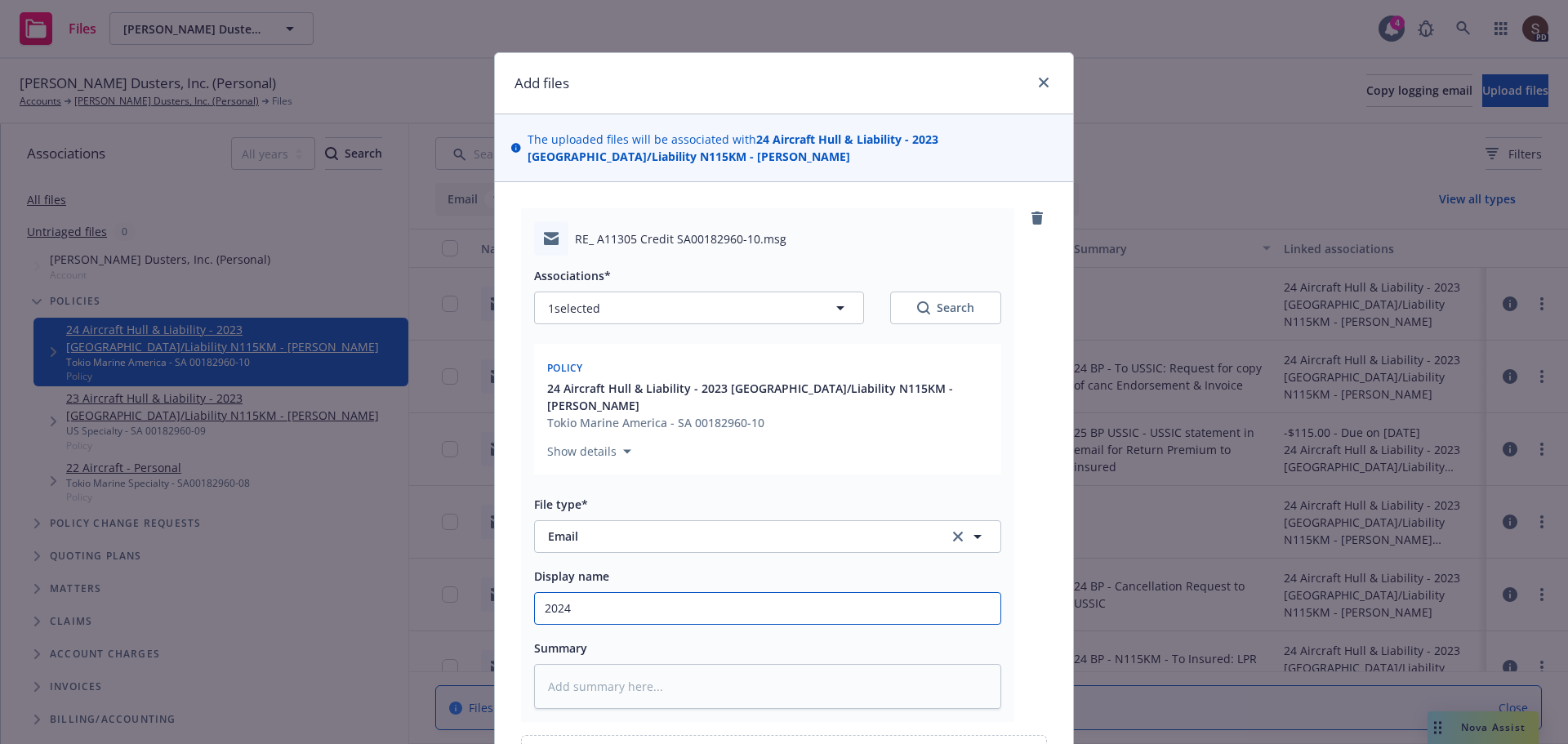
type textarea "x"
type input "2024 p"
type textarea "x"
type input "2024 pe"
type textarea "x"
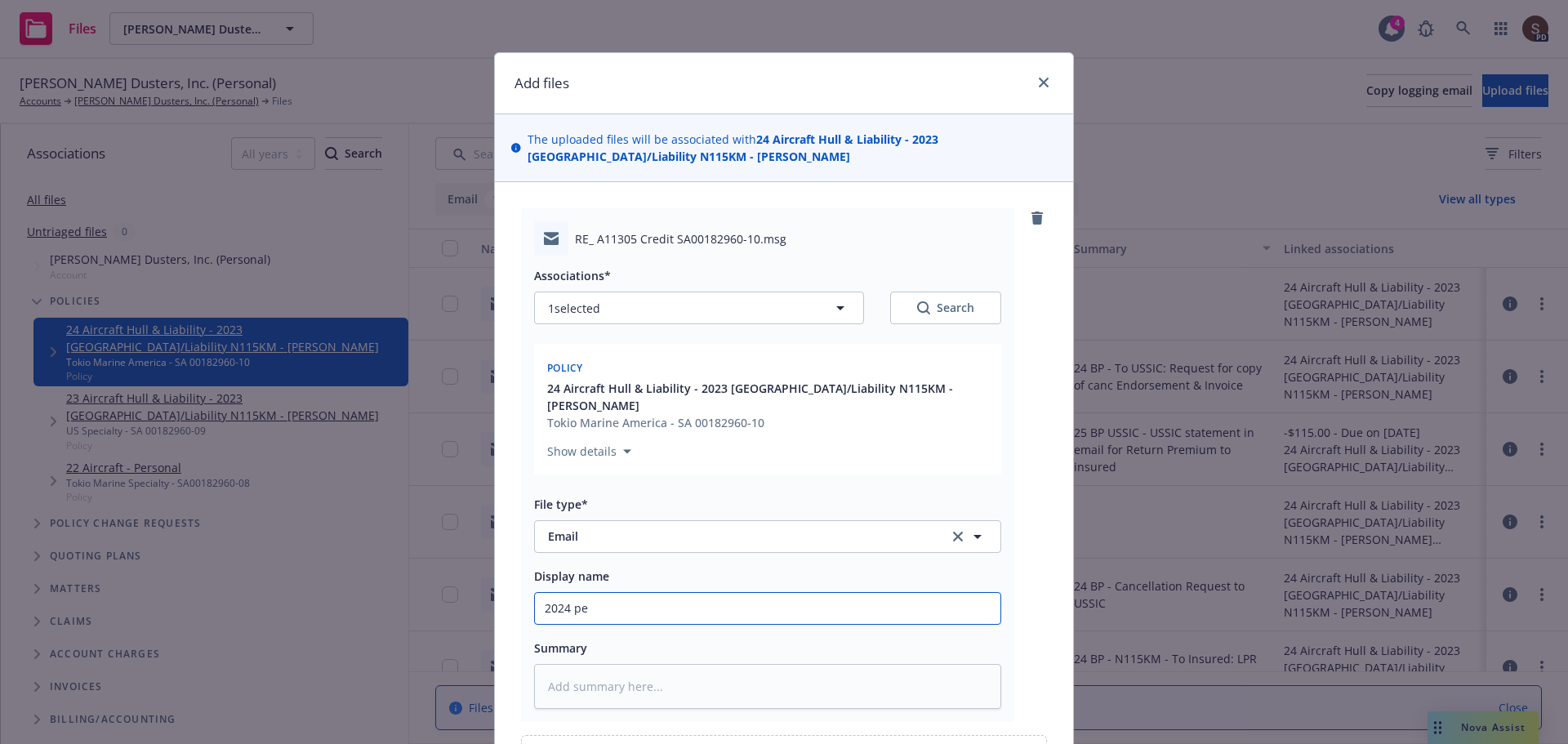
type input "2024 per"
type textarea "x"
type input "2024 pers"
type textarea "x"
type input "2024 perso"
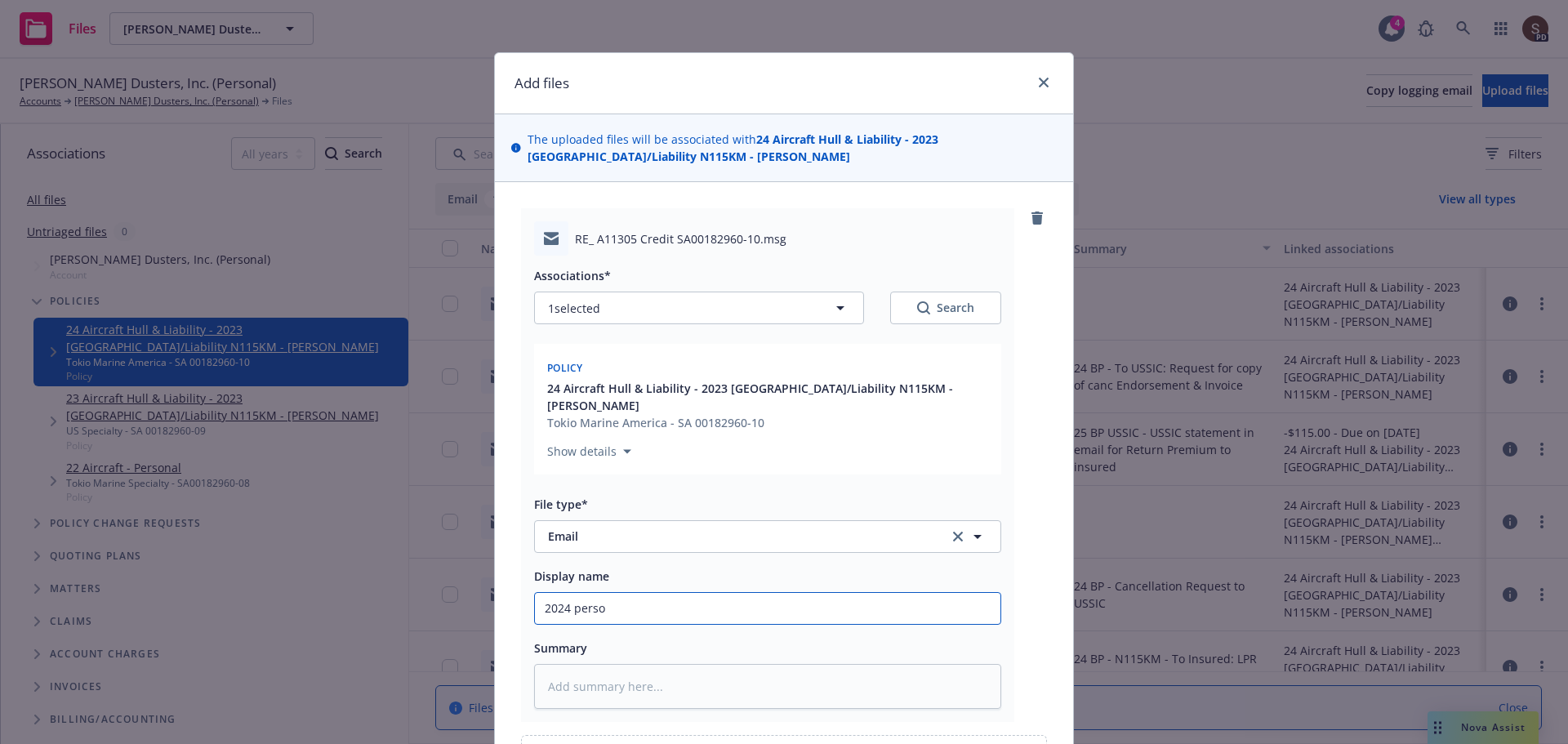
type textarea "x"
type input "2024 person"
type textarea "x"
type input "2024 persona"
type textarea "x"
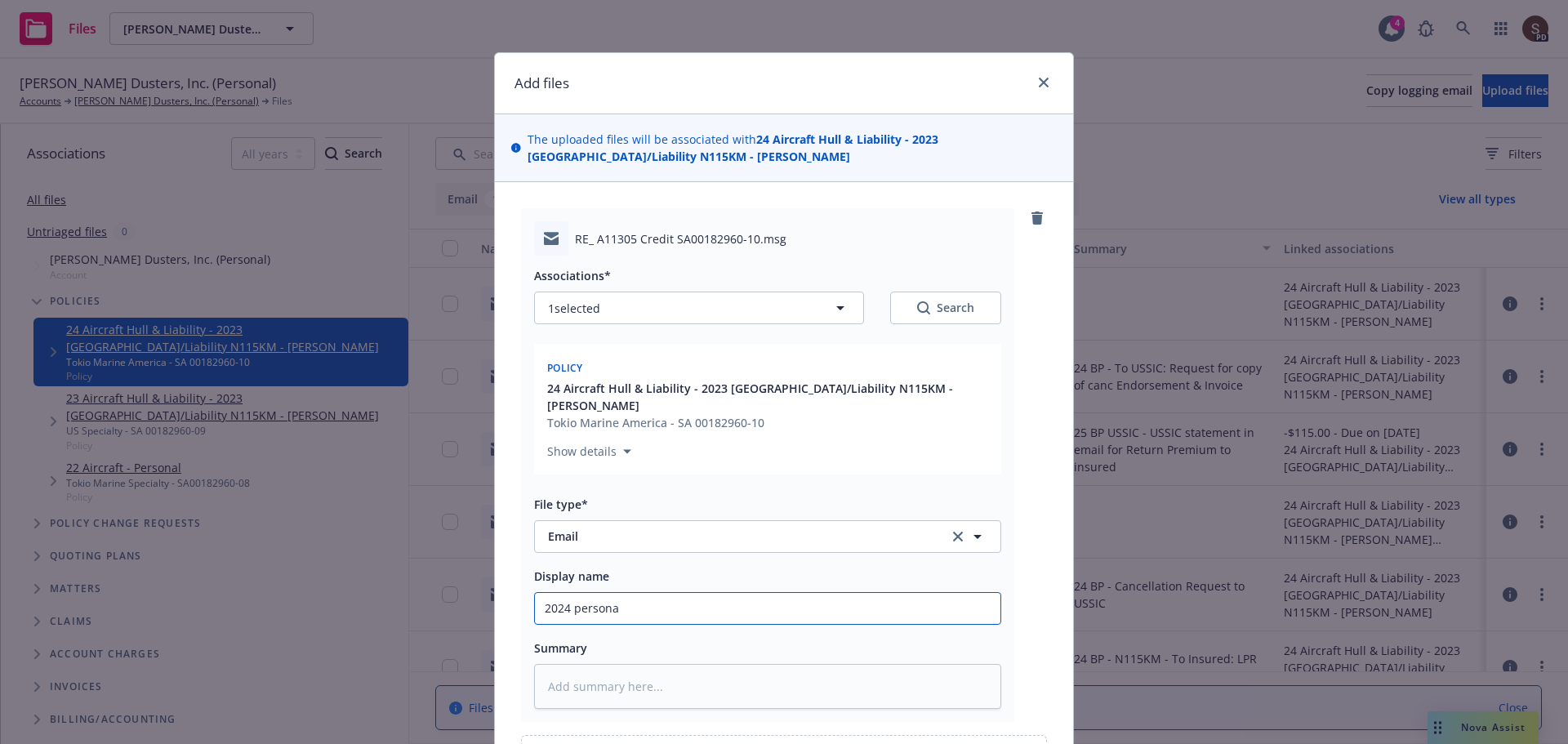
type input "2024 personal"
type textarea "x"
type input "2024 personal"
type textarea "x"
type input "2024 personal A"
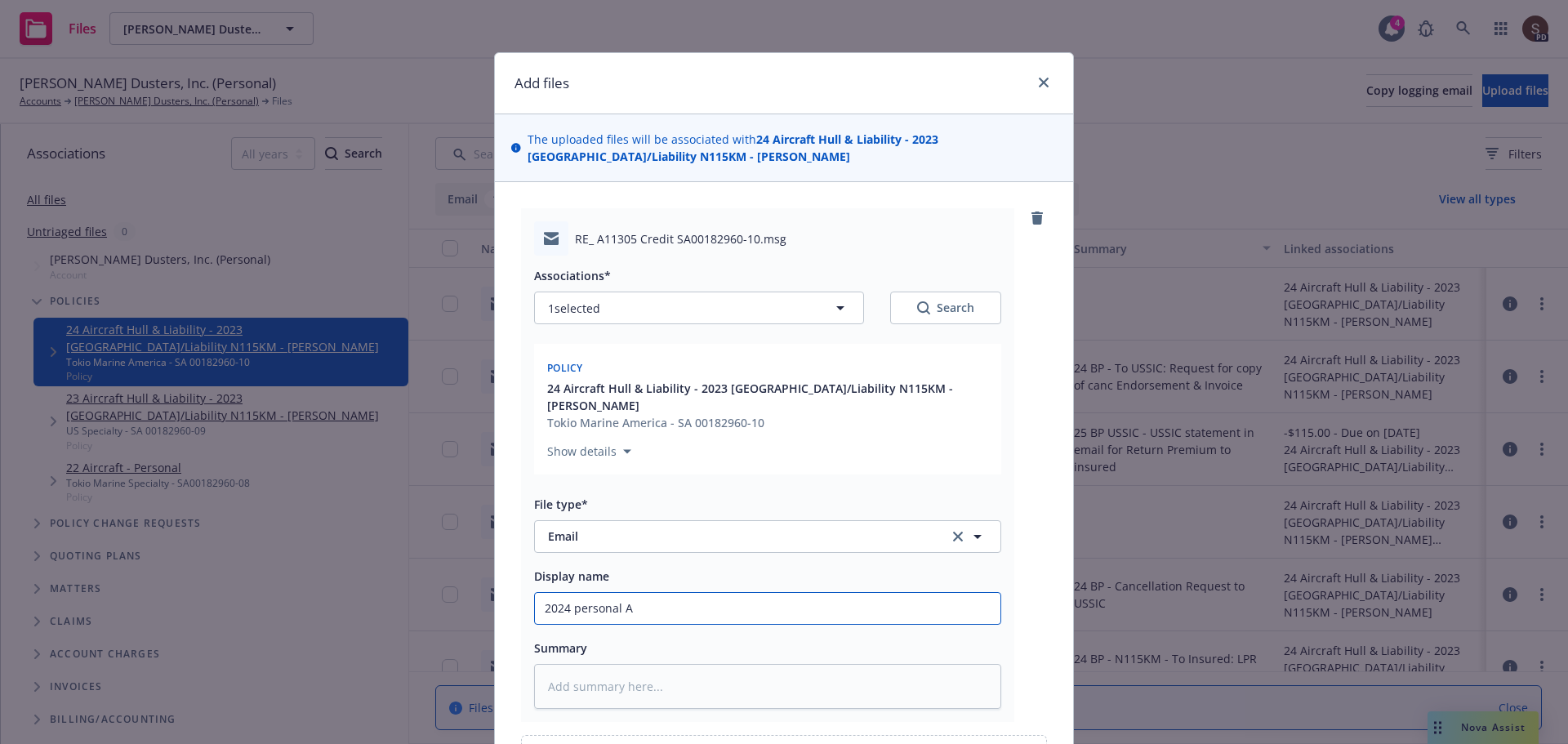
type textarea "x"
type input "2024 personal Ai"
type textarea "x"
type input "2024 personal Air"
type textarea "x"
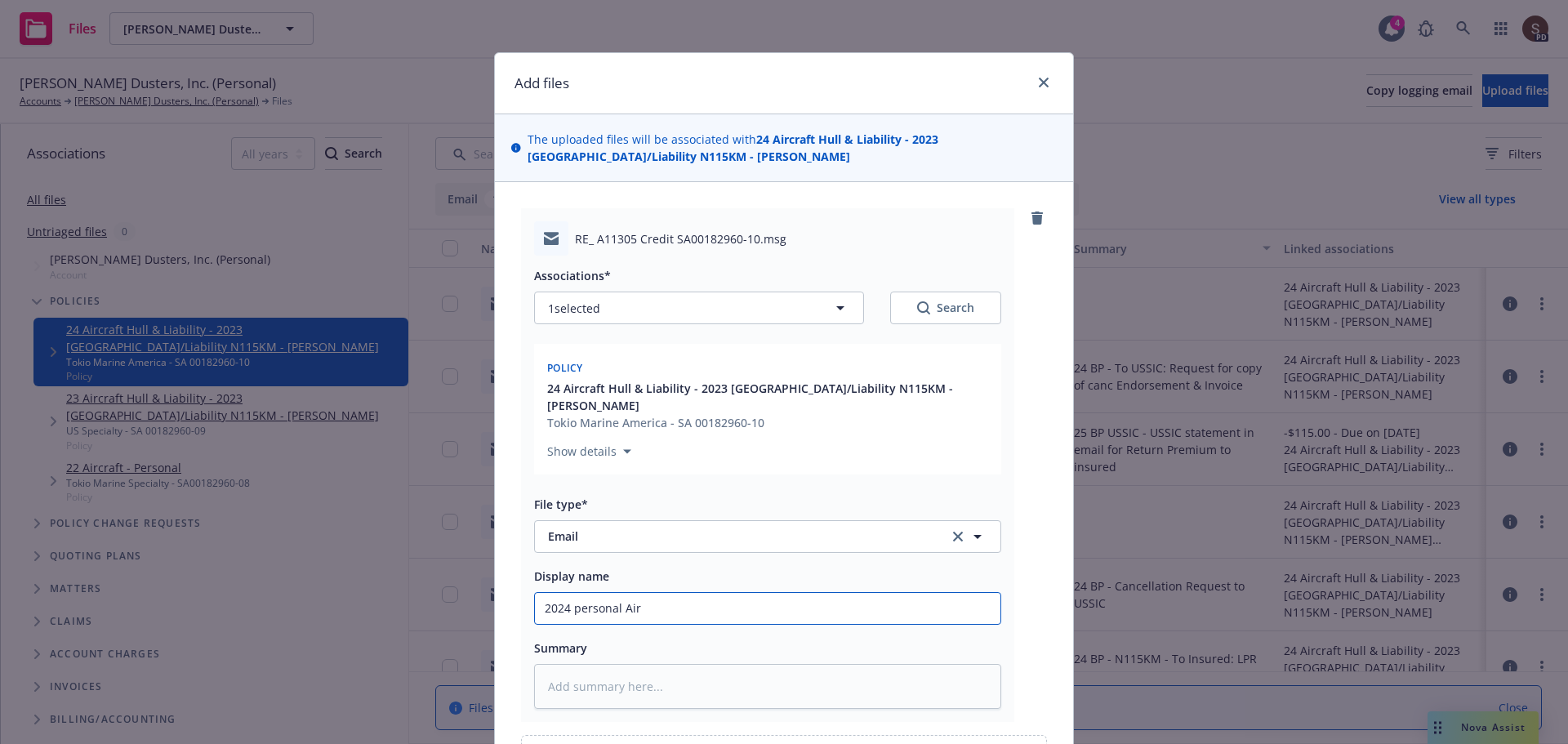
type input "2024 personal Airc"
type textarea "x"
type input "2024 personal Aircr"
type textarea "x"
type input "2024 personal Aircra"
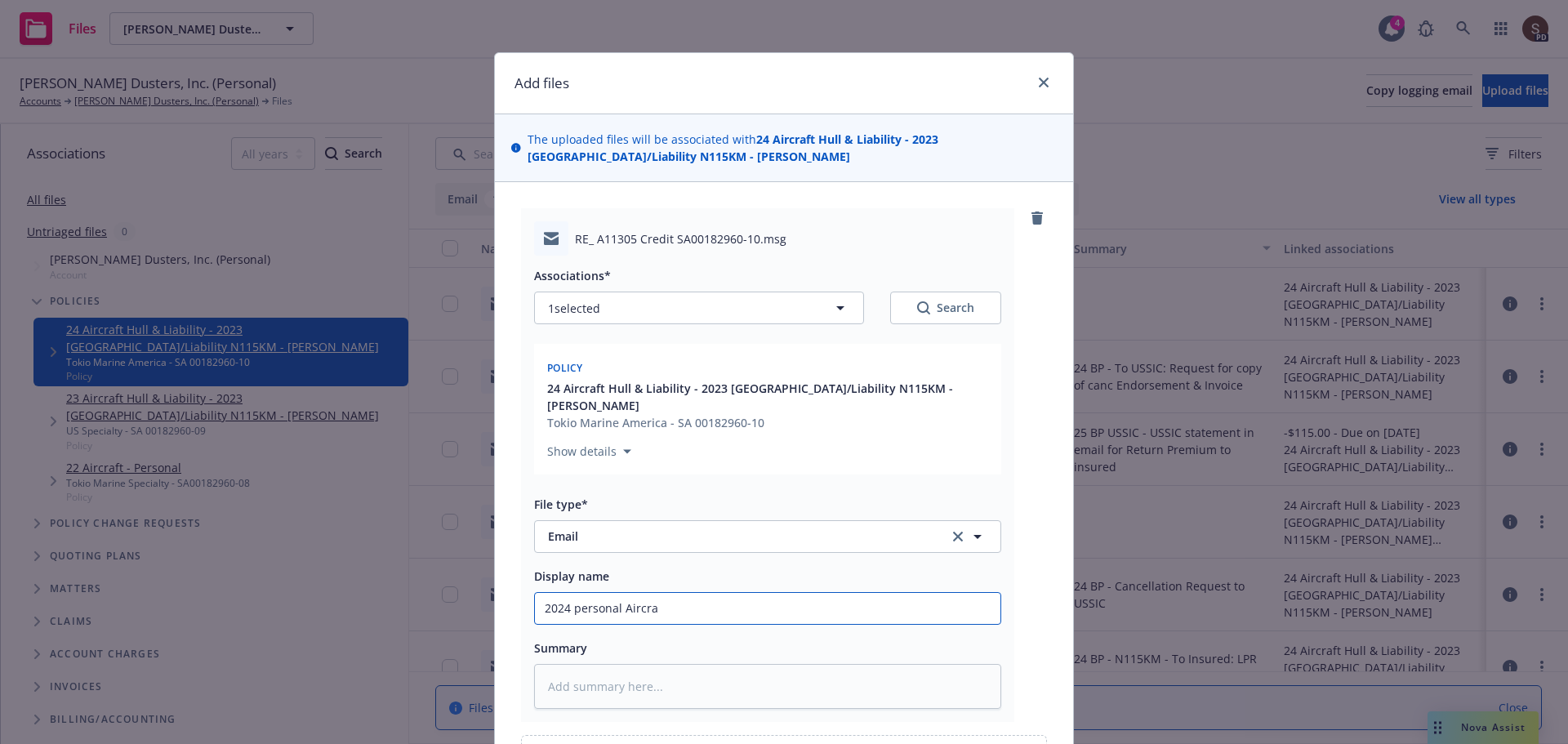
type textarea "x"
type input "2024 personal Aircraf"
type textarea "x"
type input "2024 personal Aircraft"
type textarea "x"
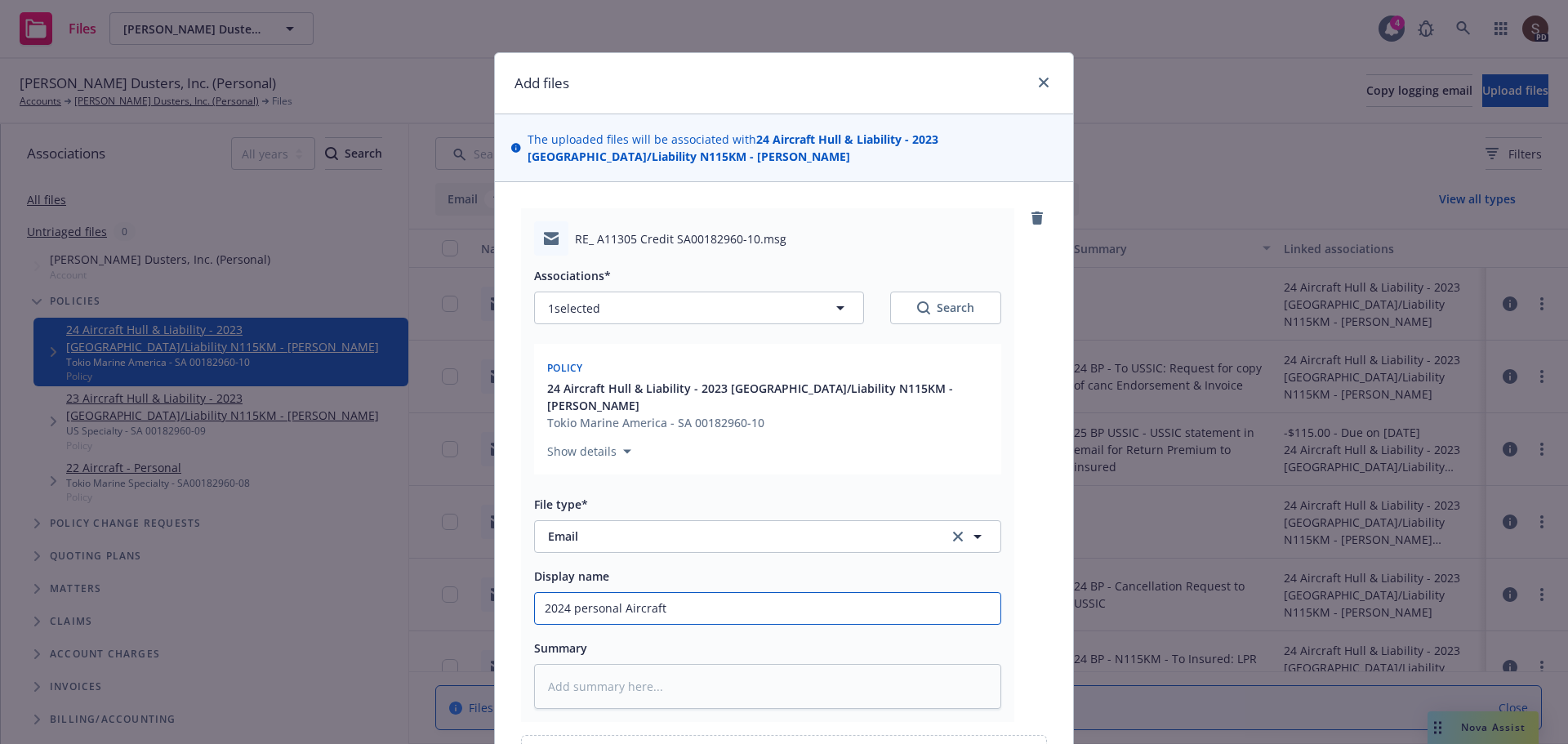
type input "2024 personal Aircraft"
type textarea "x"
type input "2024 personal Aircraft -"
type textarea "x"
type input "2024 personal Aircraft -"
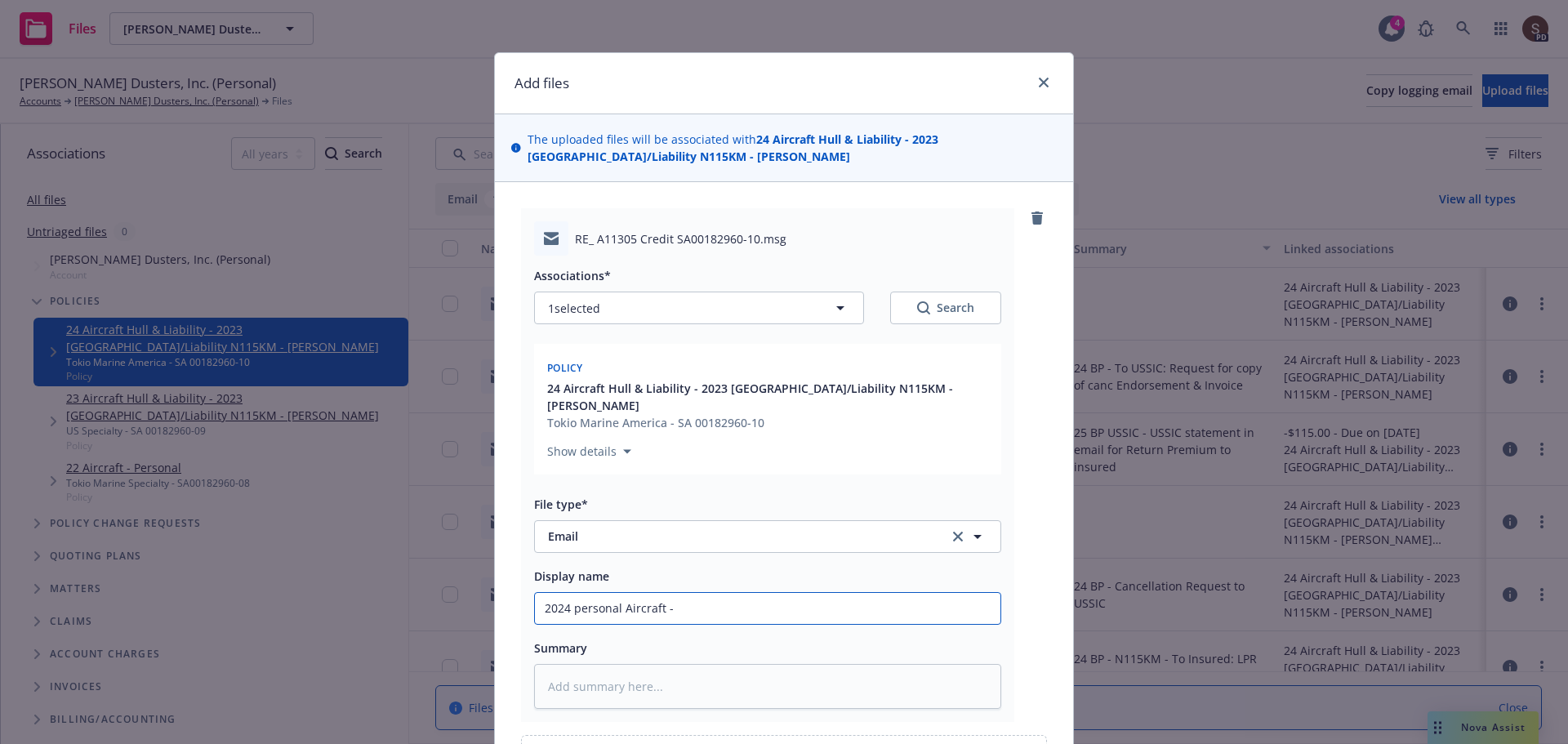
type textarea "x"
type input "2024 personal Aircraft - c"
type textarea "x"
type input "2024 personal Aircraft - cr"
type textarea "x"
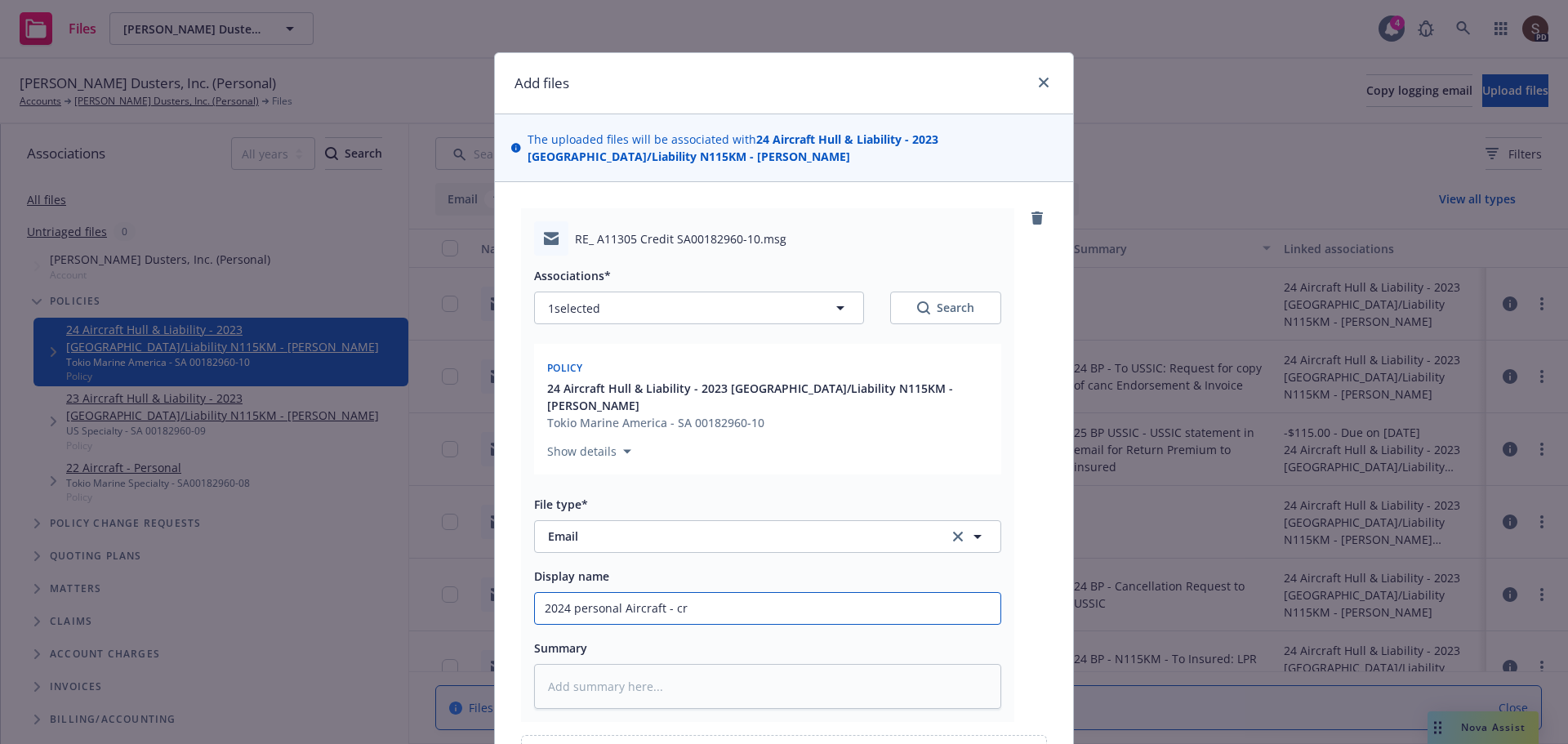
type input "2024 personal Aircraft - cre"
type textarea "x"
type input "2024 personal Aircraft - cred"
type textarea "x"
type input "2024 personal Aircraft - credi"
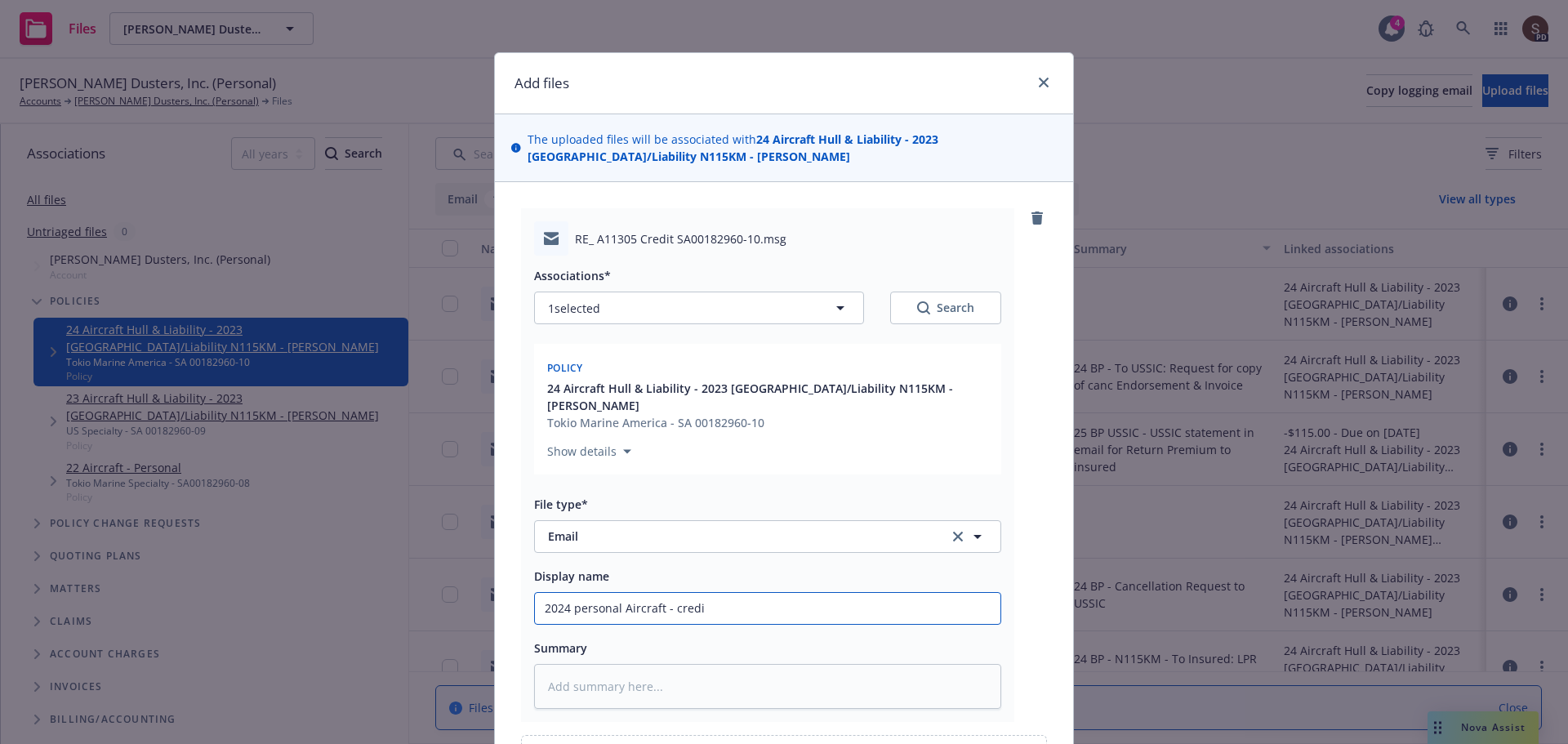
type textarea "x"
type input "2024 personal Aircraft - credit"
type textarea "x"
type input "2024 personal Aircraft - credit"
type textarea "x"
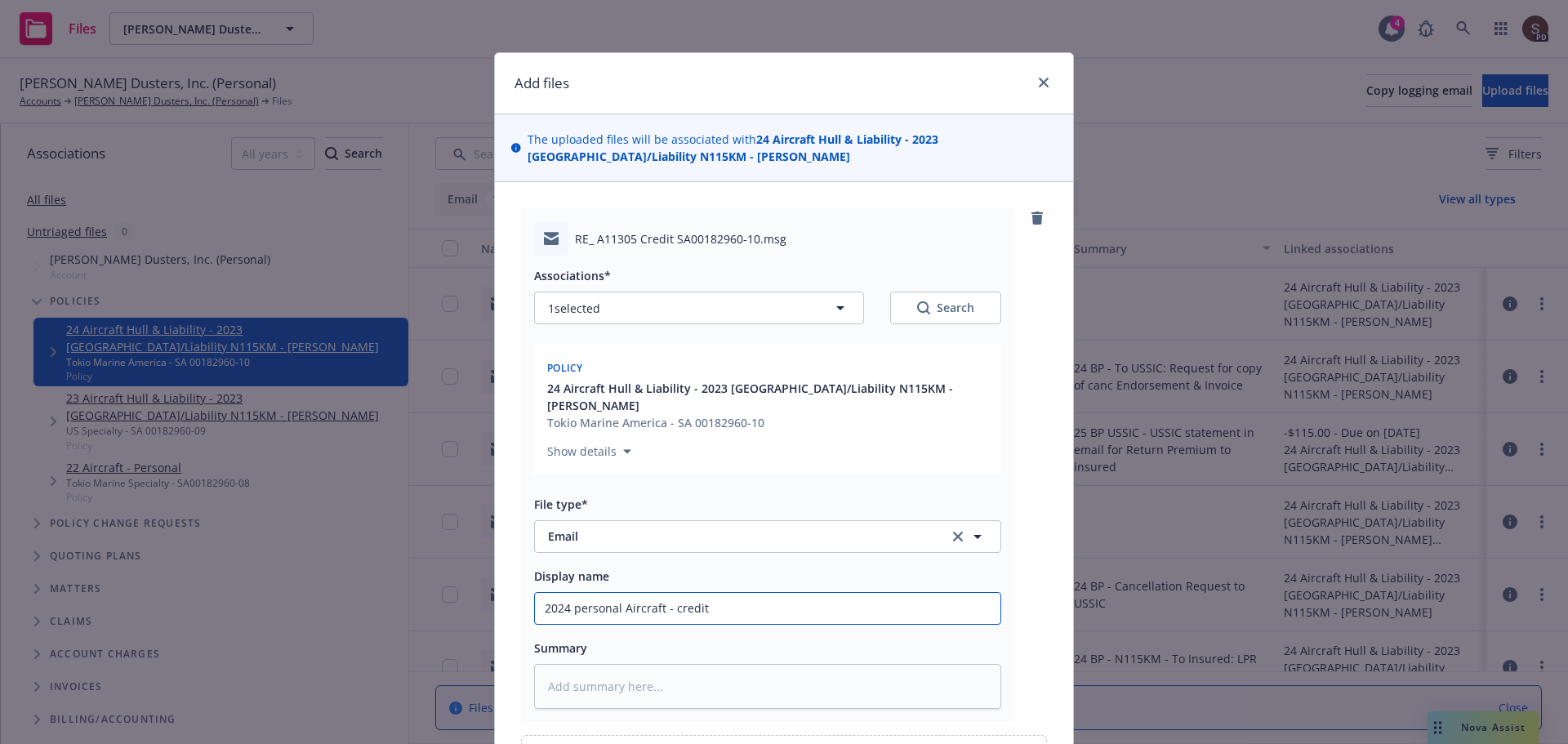
type input "2024 personal Aircraft - credit i"
type textarea "x"
type input "2024 personal Aircraft - credit in"
type textarea "x"
type input "2024 personal Aircraft - credit inv"
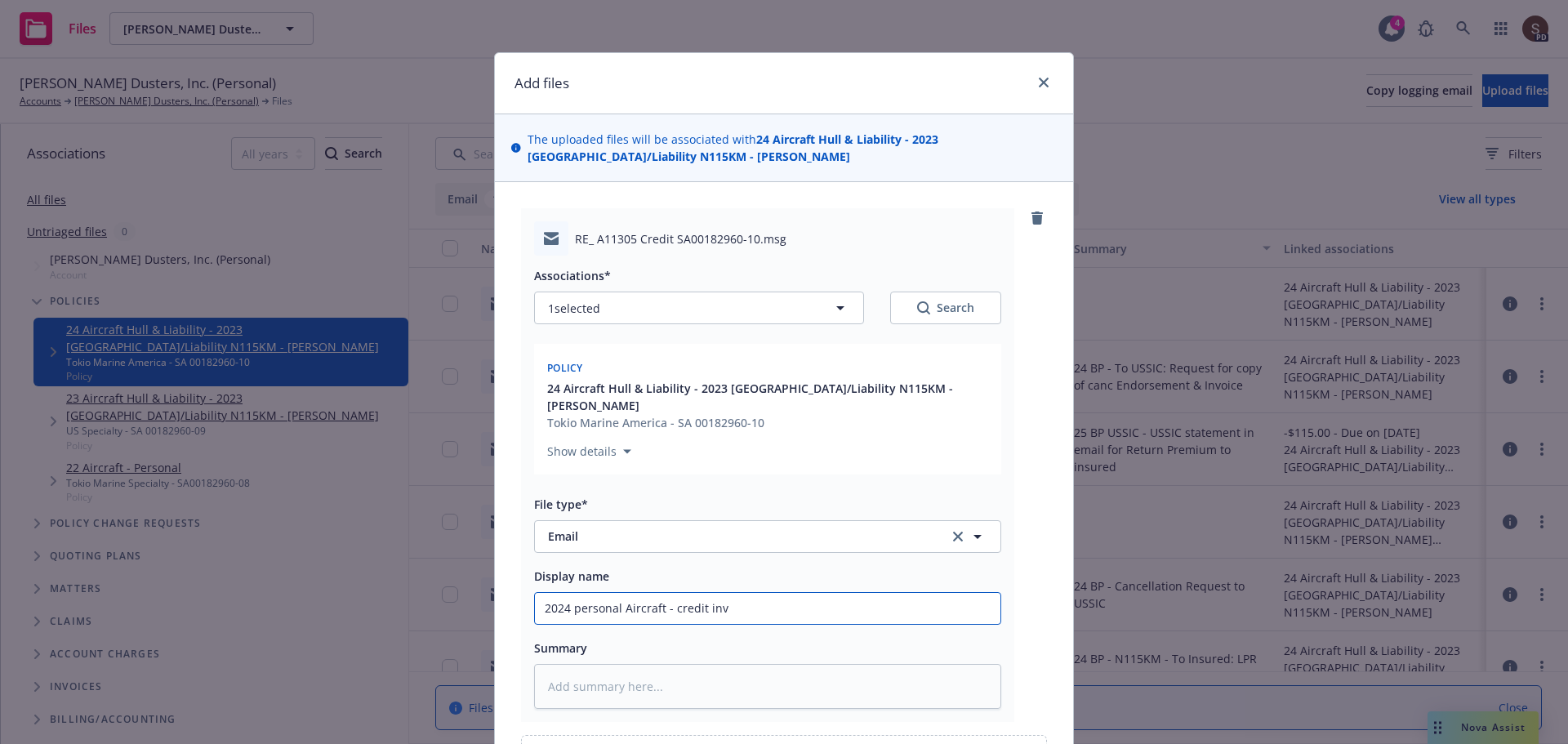
type textarea "x"
type input "2024 personal Aircraft - credit invo"
type textarea "x"
type input "2024 personal Aircraft - credit invoi"
type textarea "x"
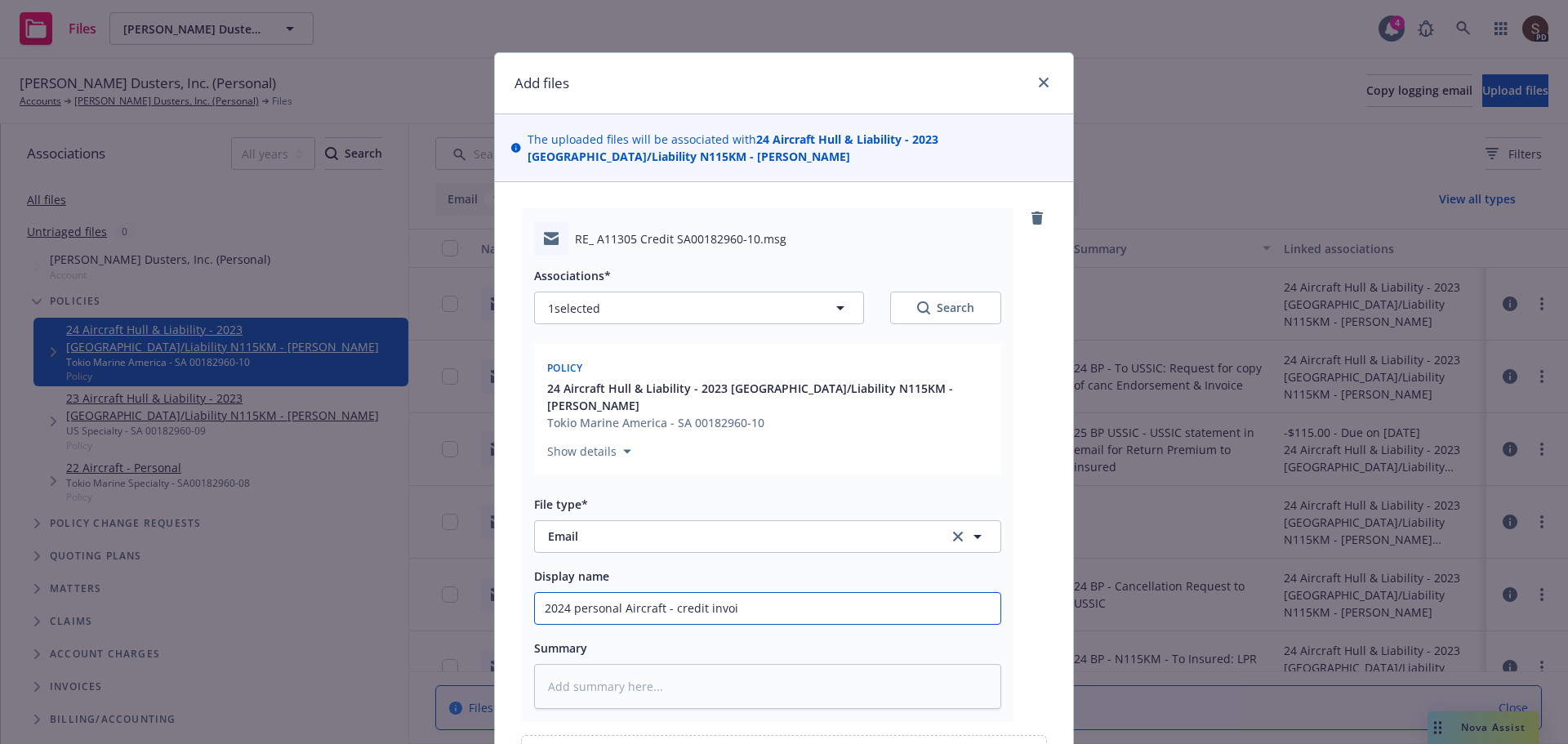
type input "2024 personal Aircraft - credit invoic"
type textarea "x"
type input "2024 personal Aircraft - credit invoice"
type textarea "x"
type input "2024 personal Aircraft - credit invoice"
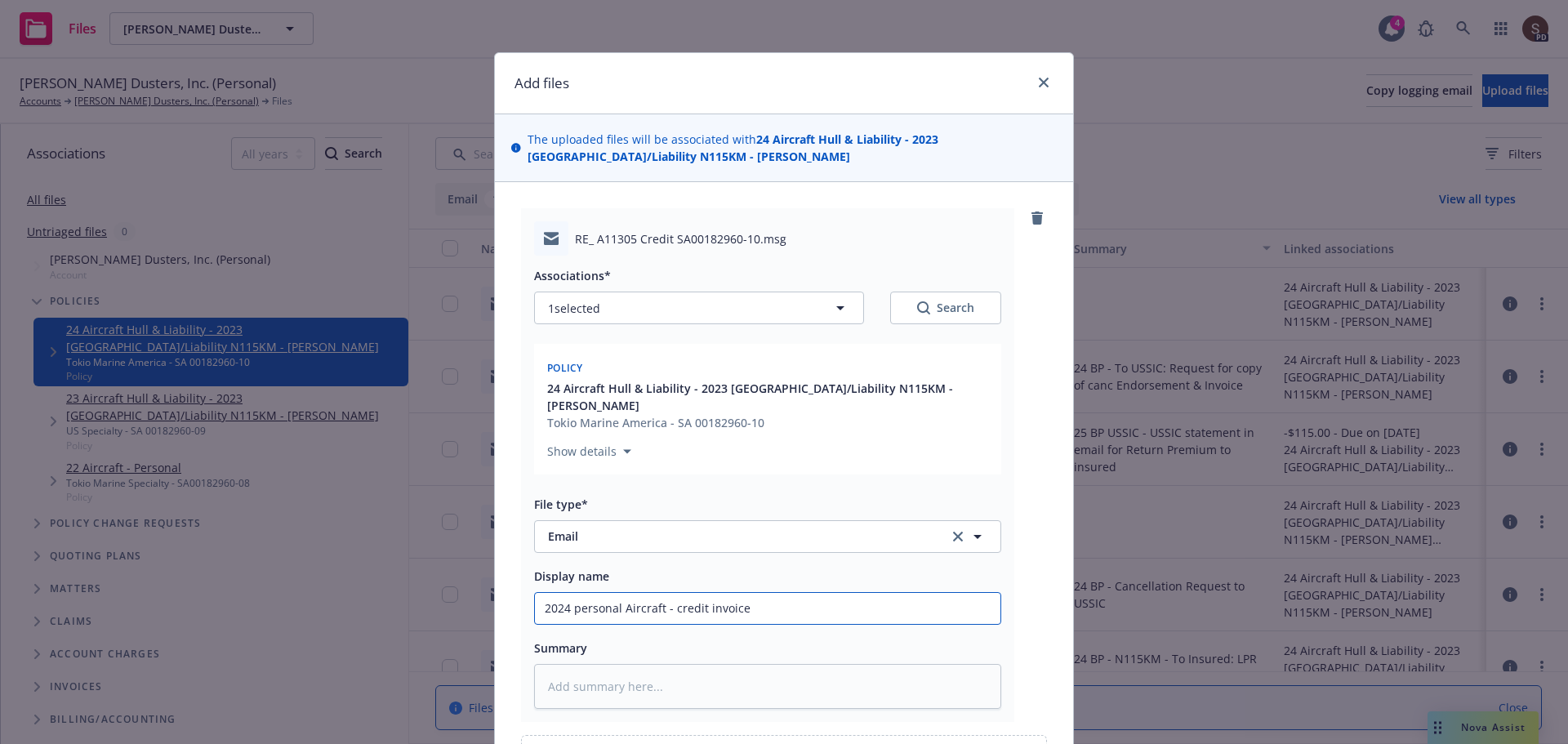
type textarea "x"
type input "2024 personal Aircraft - credit invoice i"
type textarea "x"
type input "2024 personal Aircraft - credit invoice in"
type textarea "x"
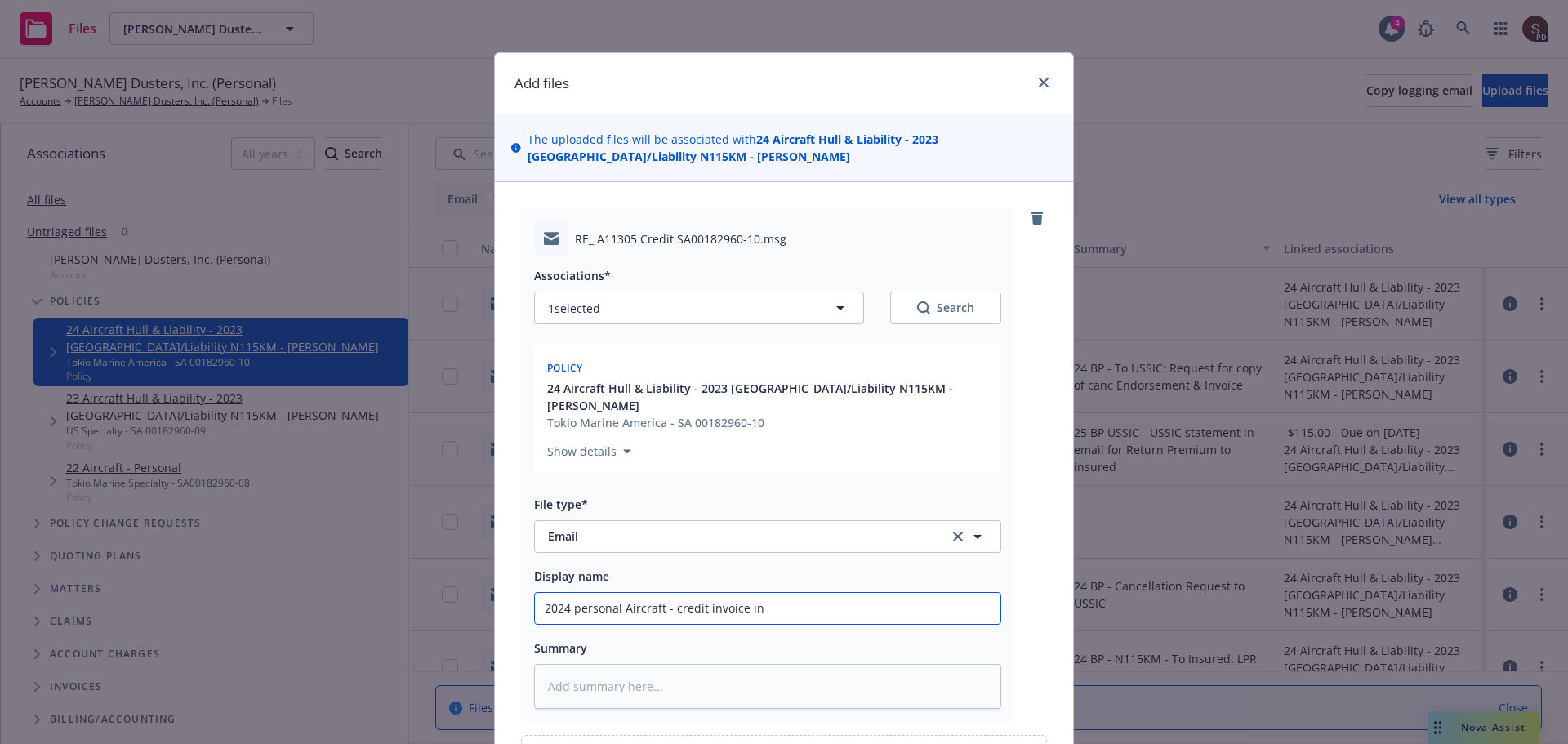
type input "2024 personal Aircraft - credit invoice inf"
type textarea "x"
type input "2024 personal Aircraft - credit invoice info"
type textarea "x"
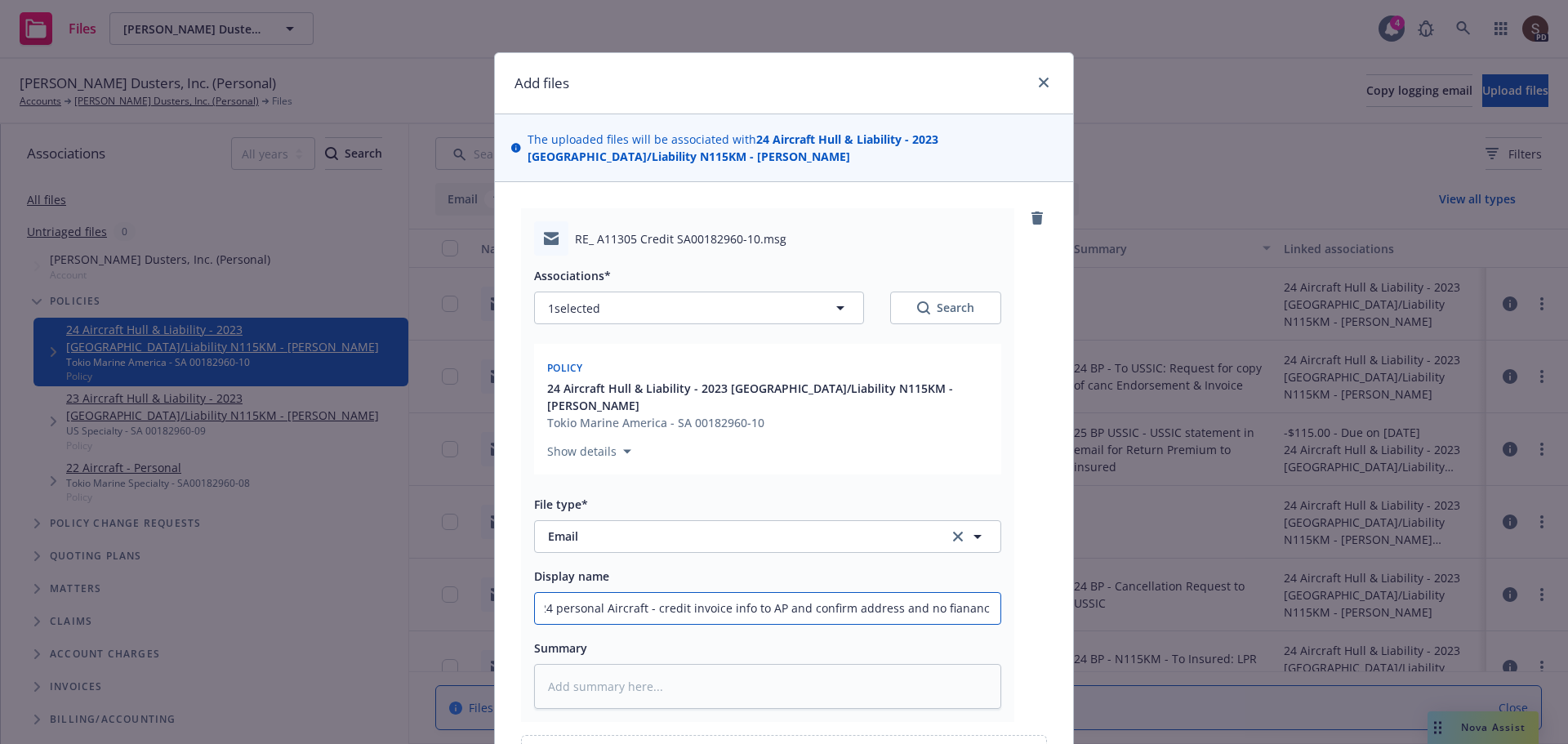
click at [962, 593] on input "2024 personal Aircraft - credit invoice info to AP and confirm address and no f…" at bounding box center [767, 608] width 465 height 31
drag, startPoint x: 656, startPoint y: 588, endPoint x: 992, endPoint y: 576, distance: 336.2
click at [992, 593] on input "2024 personal Aircraft - credit invoice info to AP and confirm address and no f…" at bounding box center [767, 608] width 465 height 31
click at [586, 668] on textarea at bounding box center [767, 686] width 467 height 45
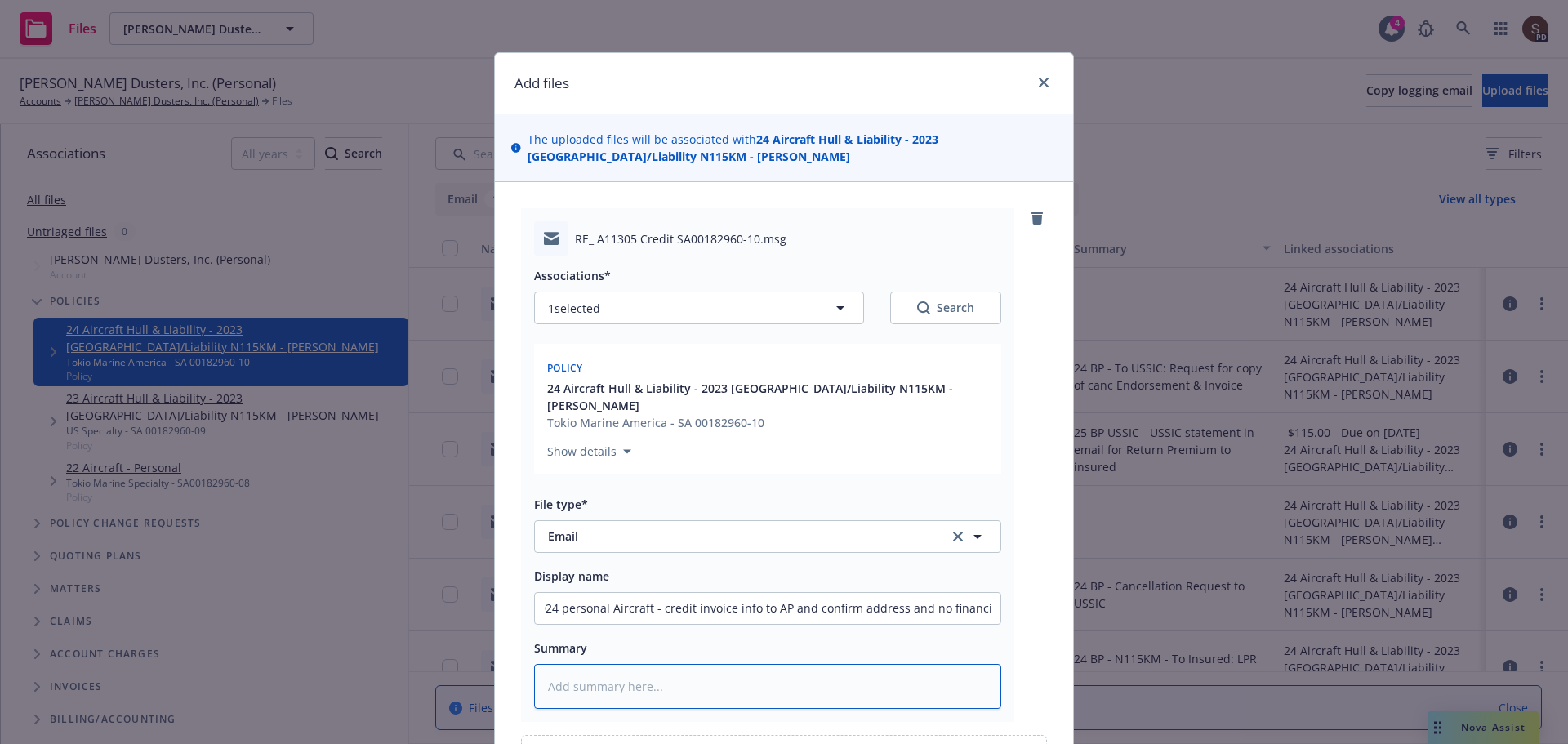
scroll to position [0, 0]
paste textarea "credit invoice info to AP and confirm address and no financing"
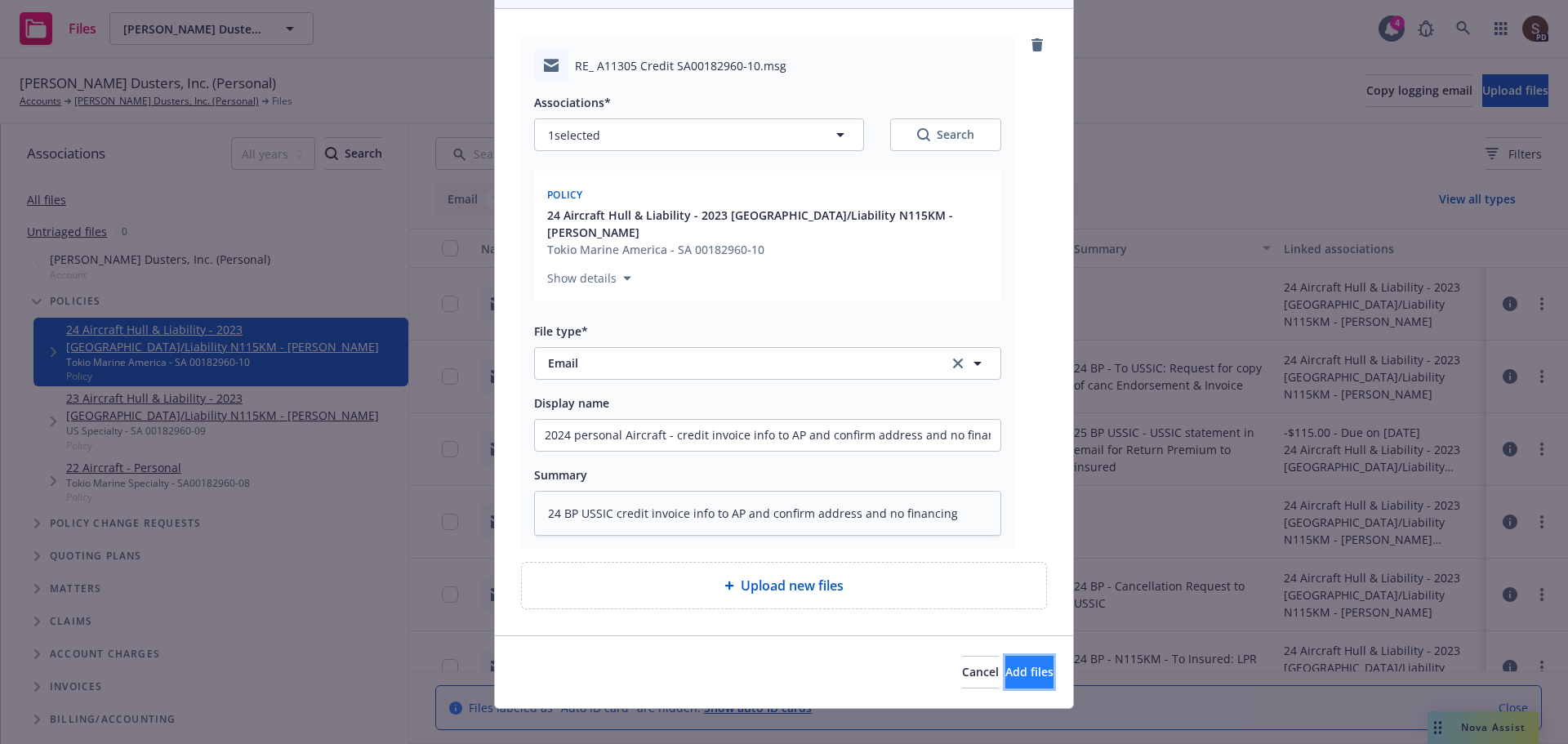
click at [1005, 664] on span "Add files" at bounding box center [1030, 672] width 48 height 15
